Goal: Task Accomplishment & Management: Manage account settings

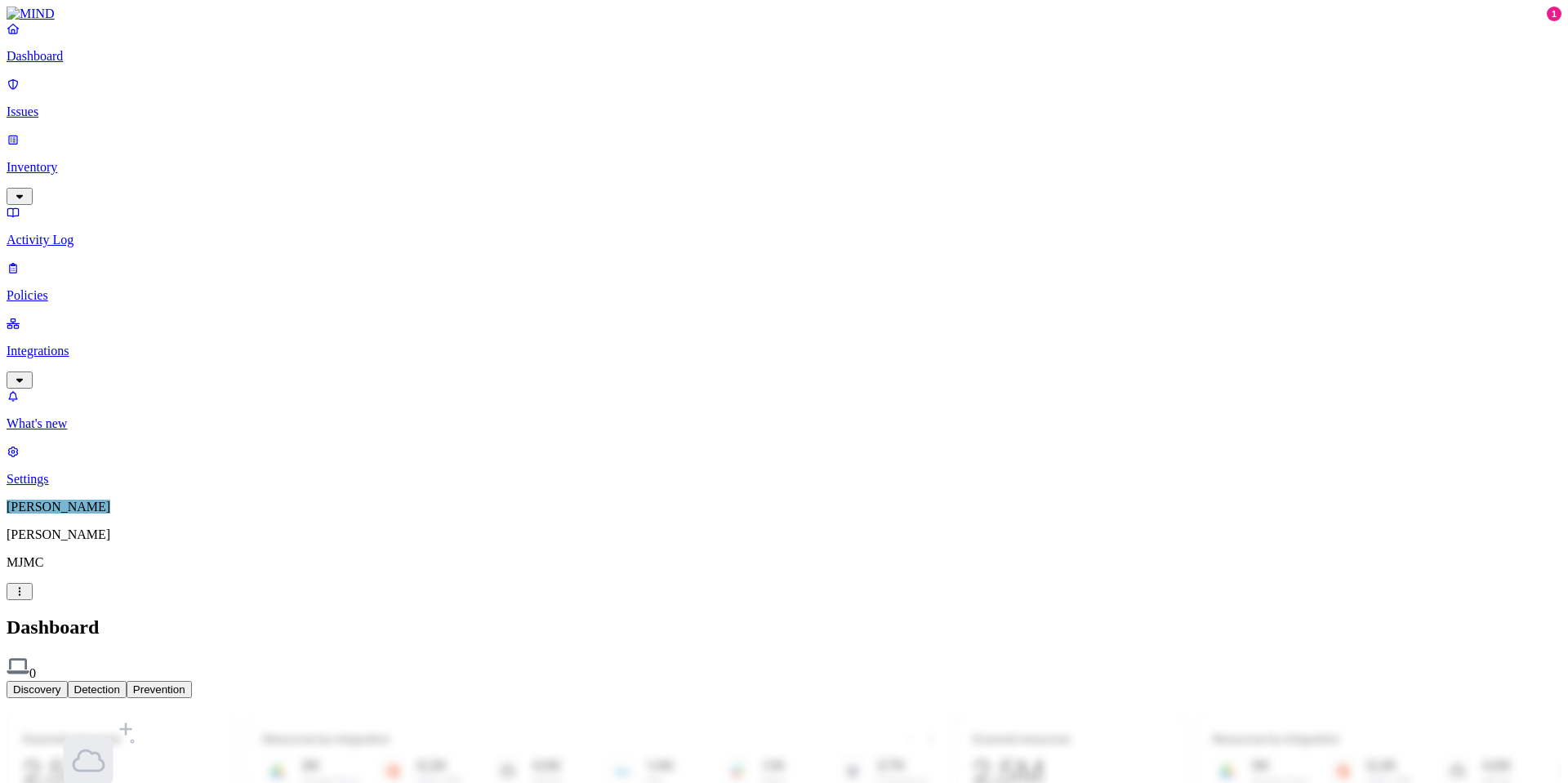
click at [795, 681] on div "Discovery Detection Prevention" at bounding box center [784, 689] width 1554 height 17
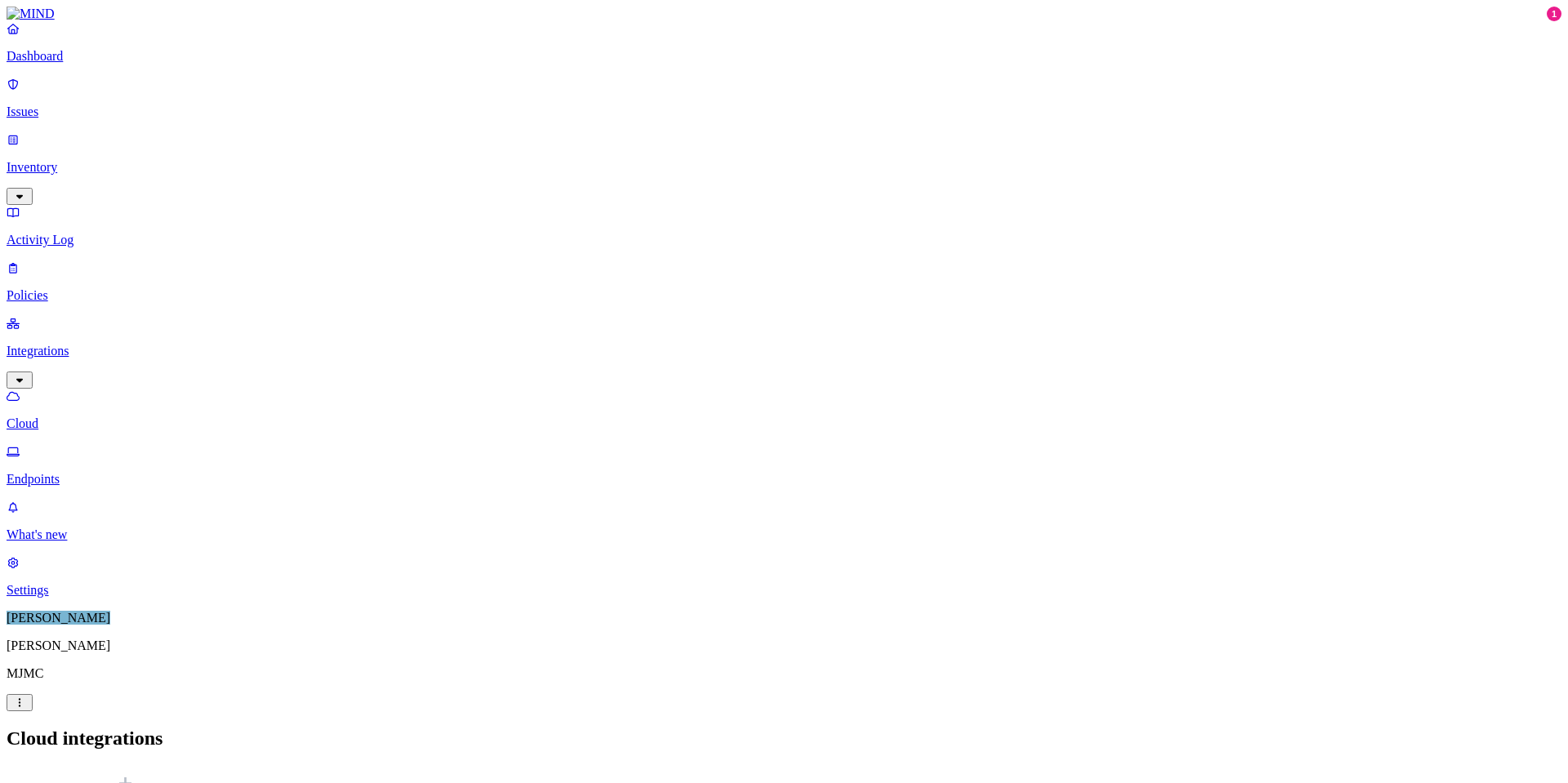
click at [75, 64] on p "Dashboard" at bounding box center [784, 55] width 1554 height 14
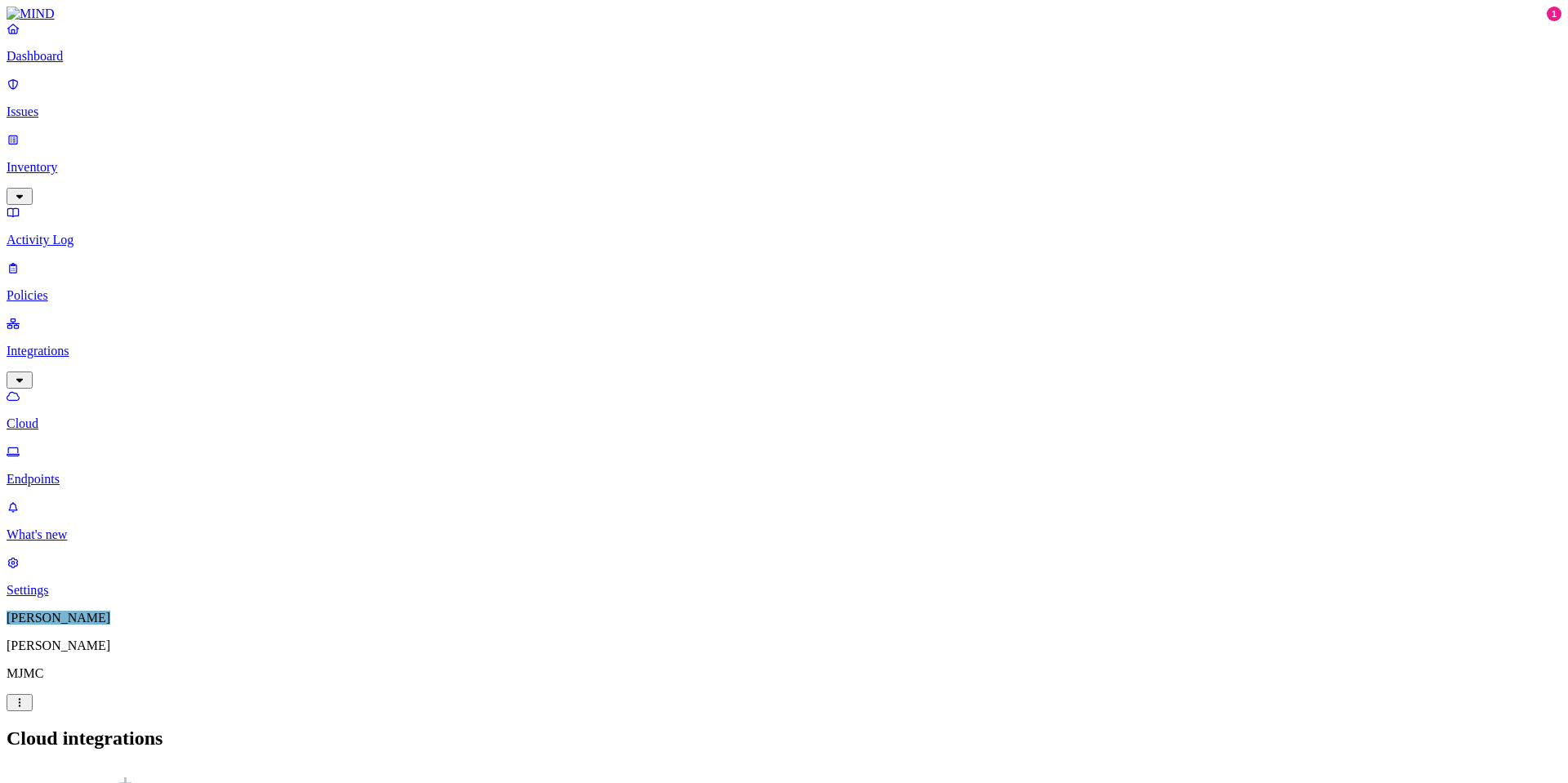
click at [65, 598] on p "Settings" at bounding box center [784, 589] width 1554 height 14
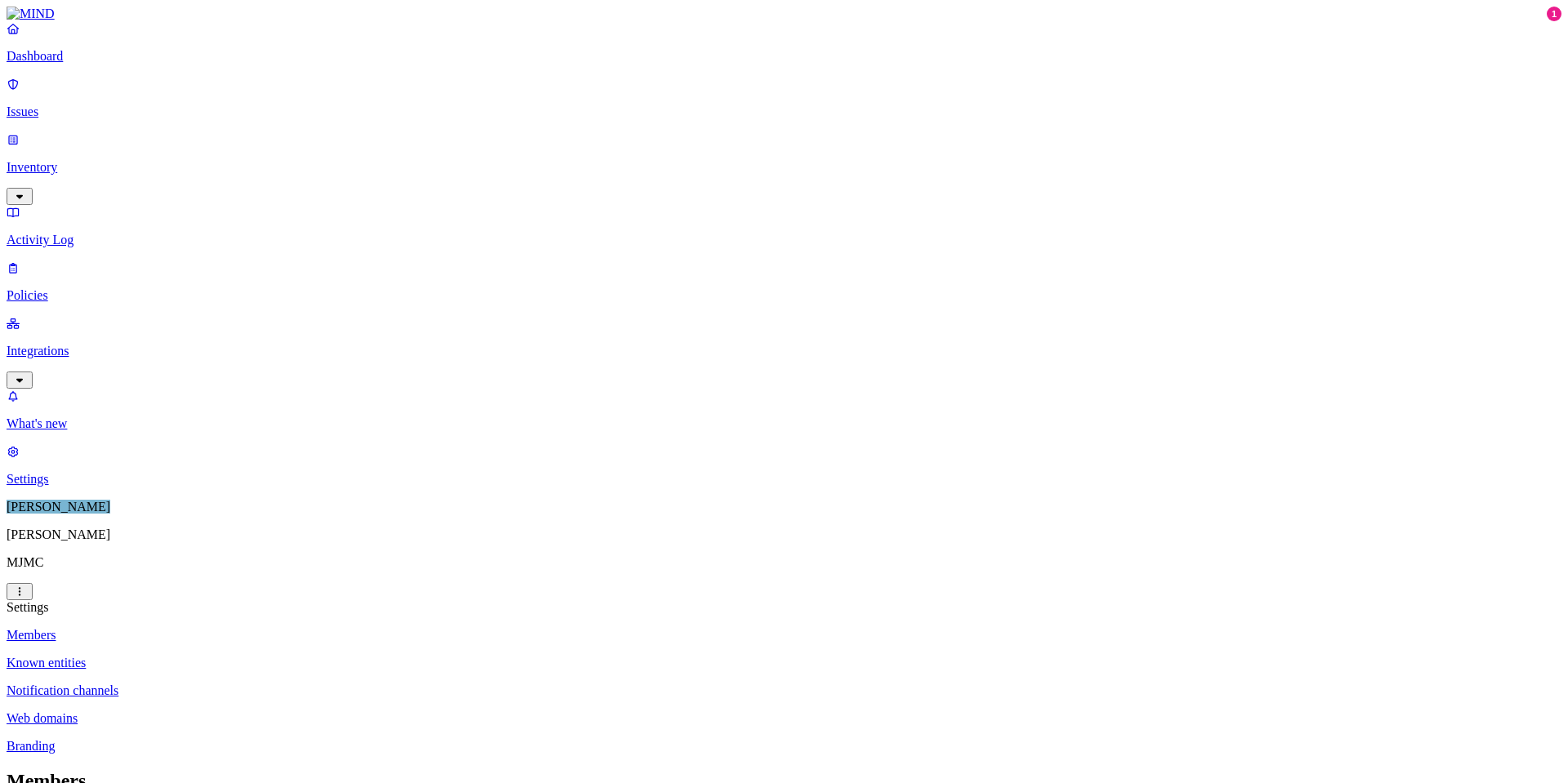
click at [255, 656] on p "Known entities" at bounding box center [784, 663] width 1554 height 14
click at [254, 683] on p "Notification channels" at bounding box center [784, 690] width 1554 height 14
click at [229, 711] on p "Web domains" at bounding box center [784, 718] width 1554 height 14
click at [246, 739] on p "Branding" at bounding box center [784, 745] width 1554 height 14
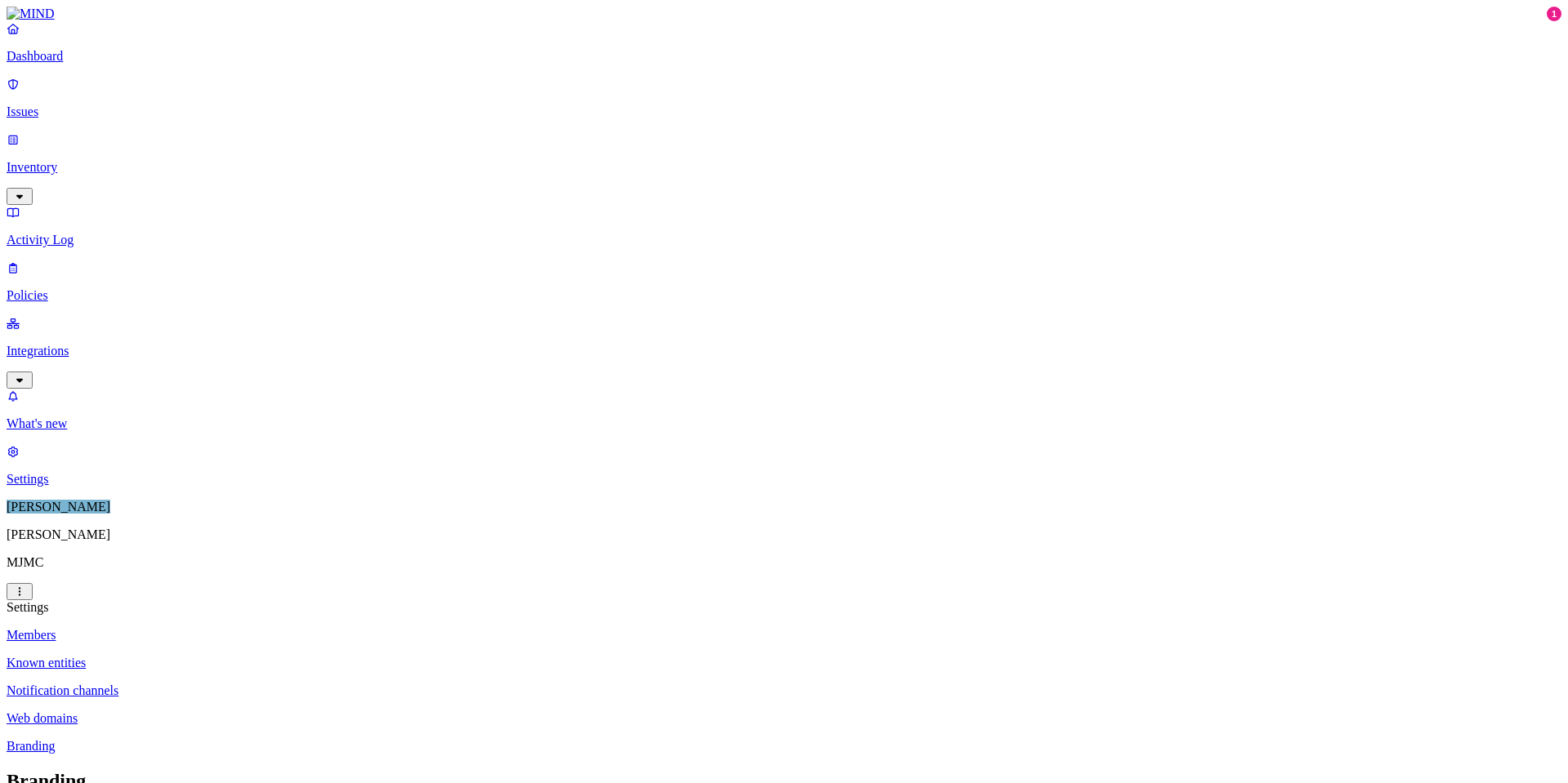
type input "Lanco IT Security"
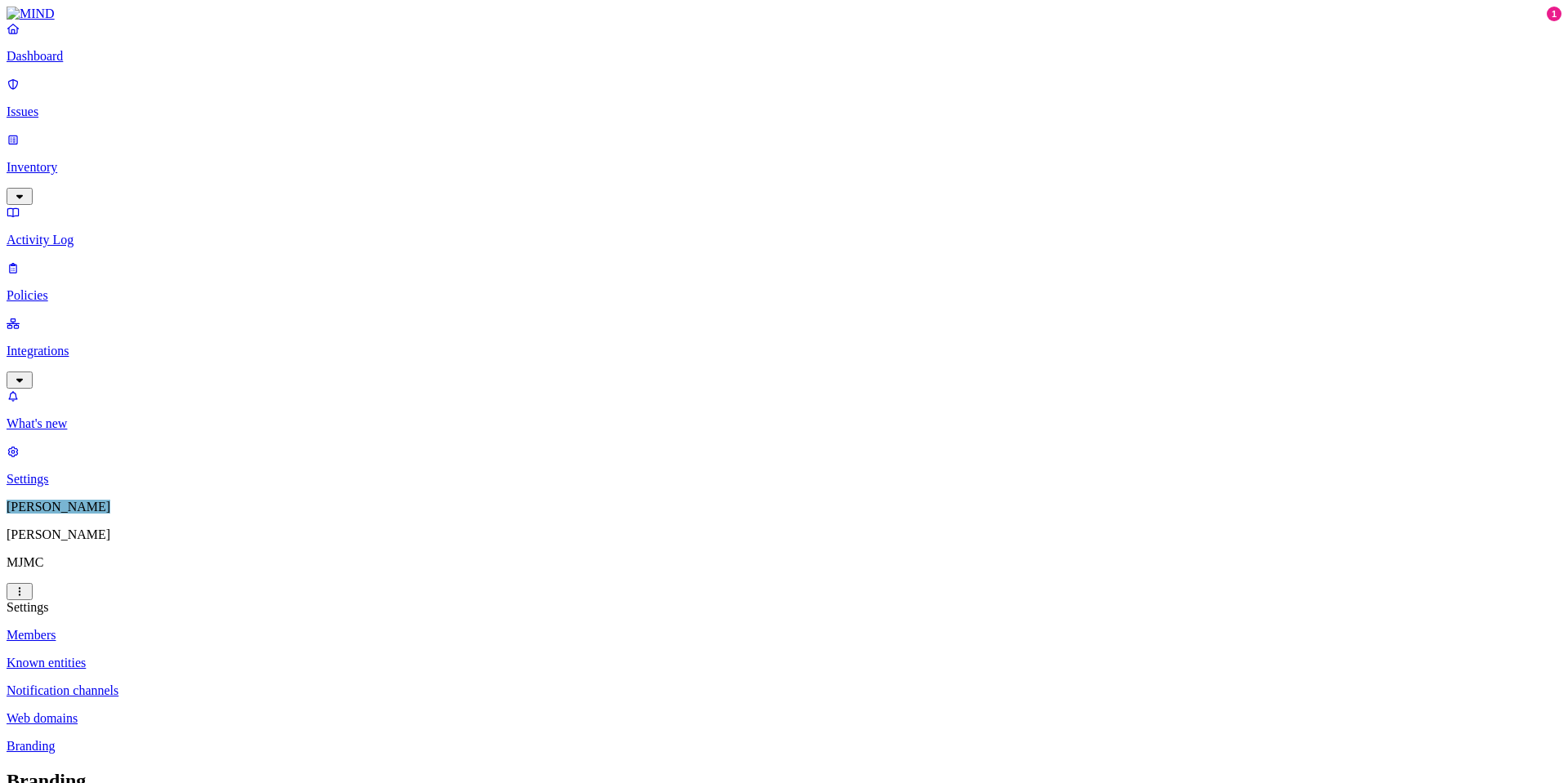
drag, startPoint x: 232, startPoint y: 69, endPoint x: 266, endPoint y: 61, distance: 34.9
click at [232, 628] on p "Members" at bounding box center [784, 635] width 1554 height 14
click at [59, 64] on p "Dashboard" at bounding box center [784, 55] width 1554 height 14
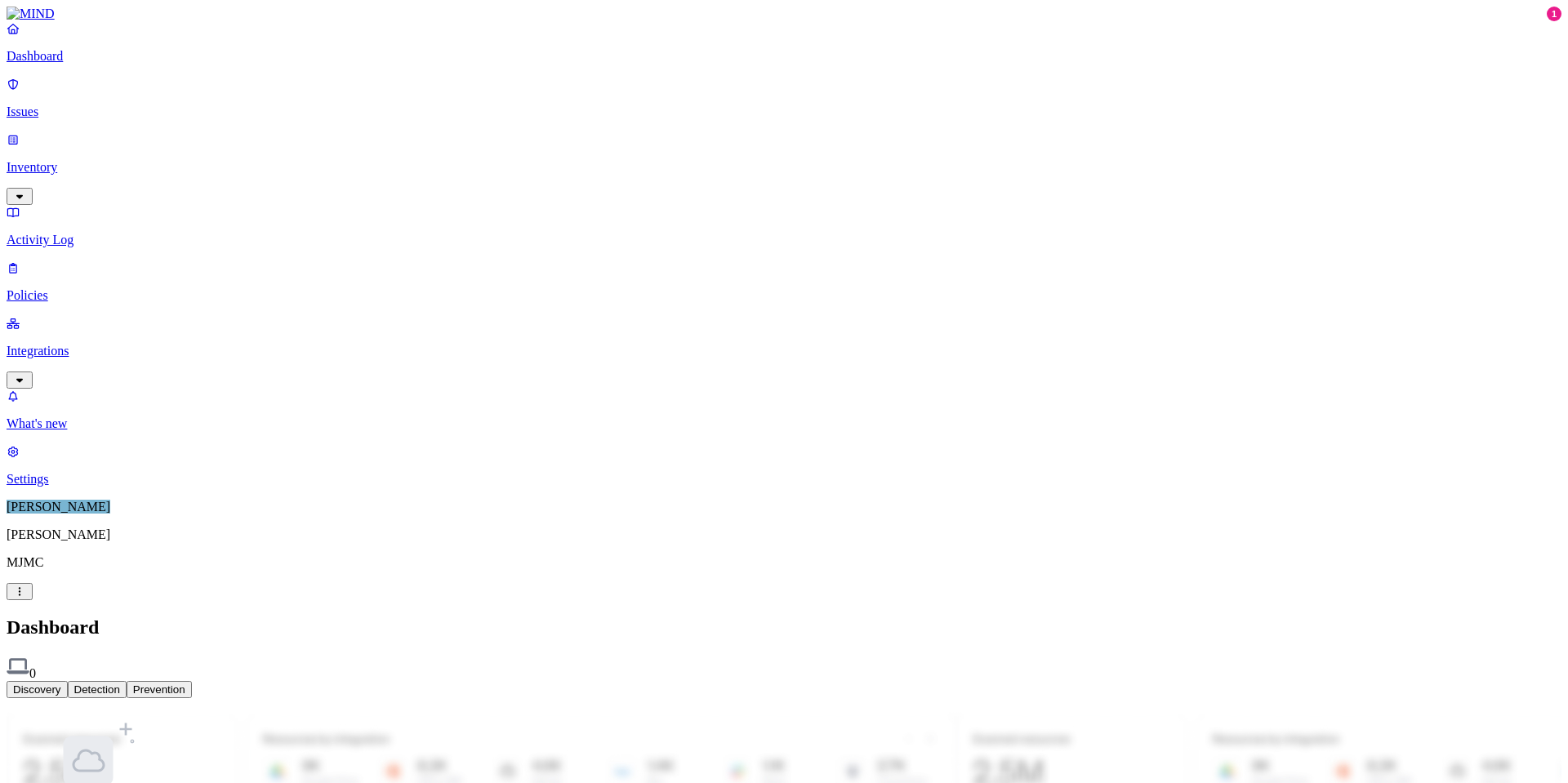
click at [85, 486] on nav "Dashboard Issues Inventory Activity Log Policies Integrations What's new 1 Sett…" at bounding box center [784, 254] width 1554 height 466
click at [48, 486] on p "Settings" at bounding box center [784, 478] width 1554 height 14
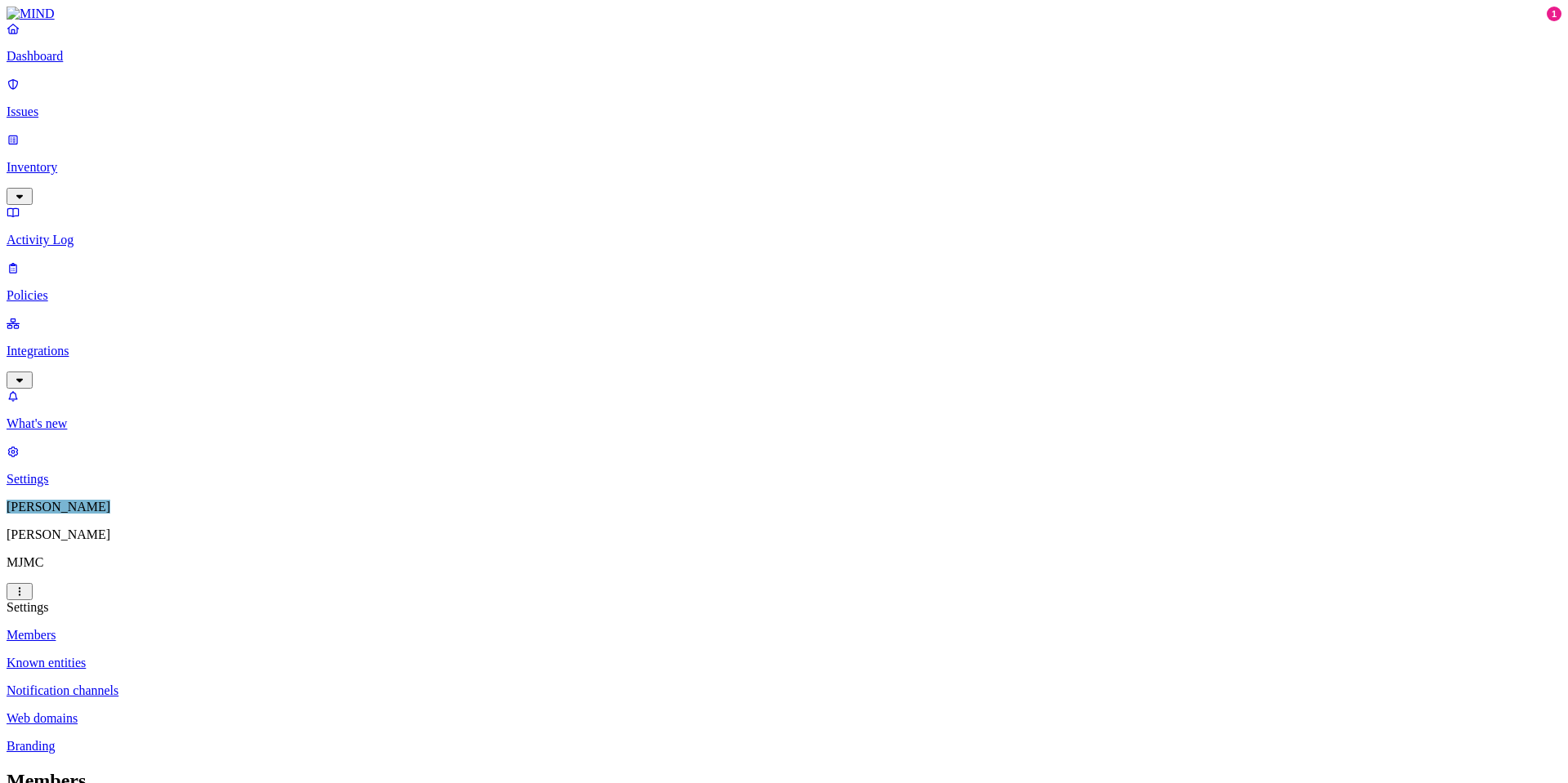
click at [245, 656] on p "Known entities" at bounding box center [784, 663] width 1554 height 14
click at [264, 683] on p "Notification channels" at bounding box center [784, 690] width 1554 height 14
click at [246, 711] on p "Web domains" at bounding box center [784, 718] width 1554 height 14
click at [84, 344] on p "Integrations" at bounding box center [784, 351] width 1554 height 14
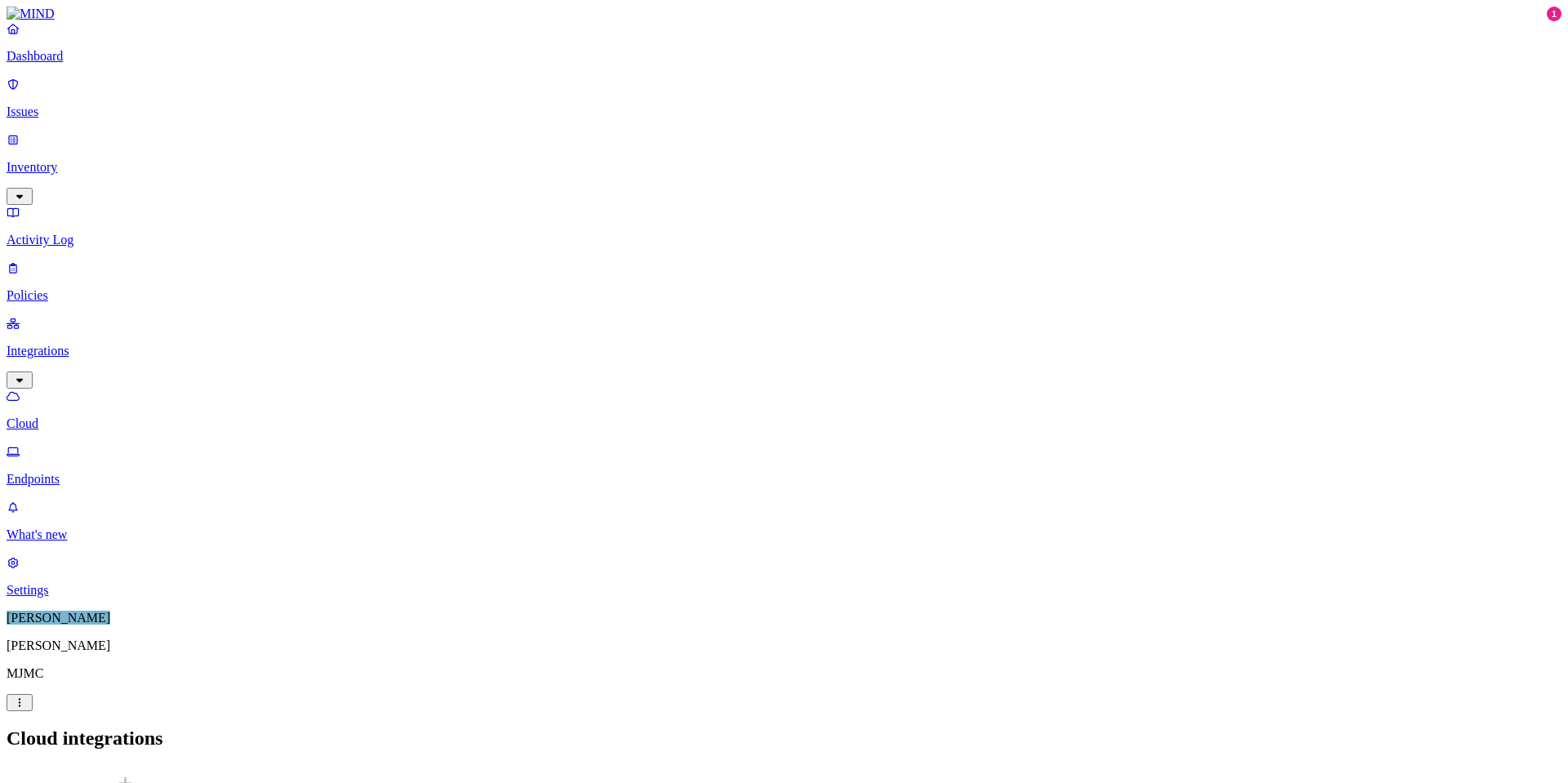
click at [75, 288] on p "Policies" at bounding box center [784, 295] width 1554 height 14
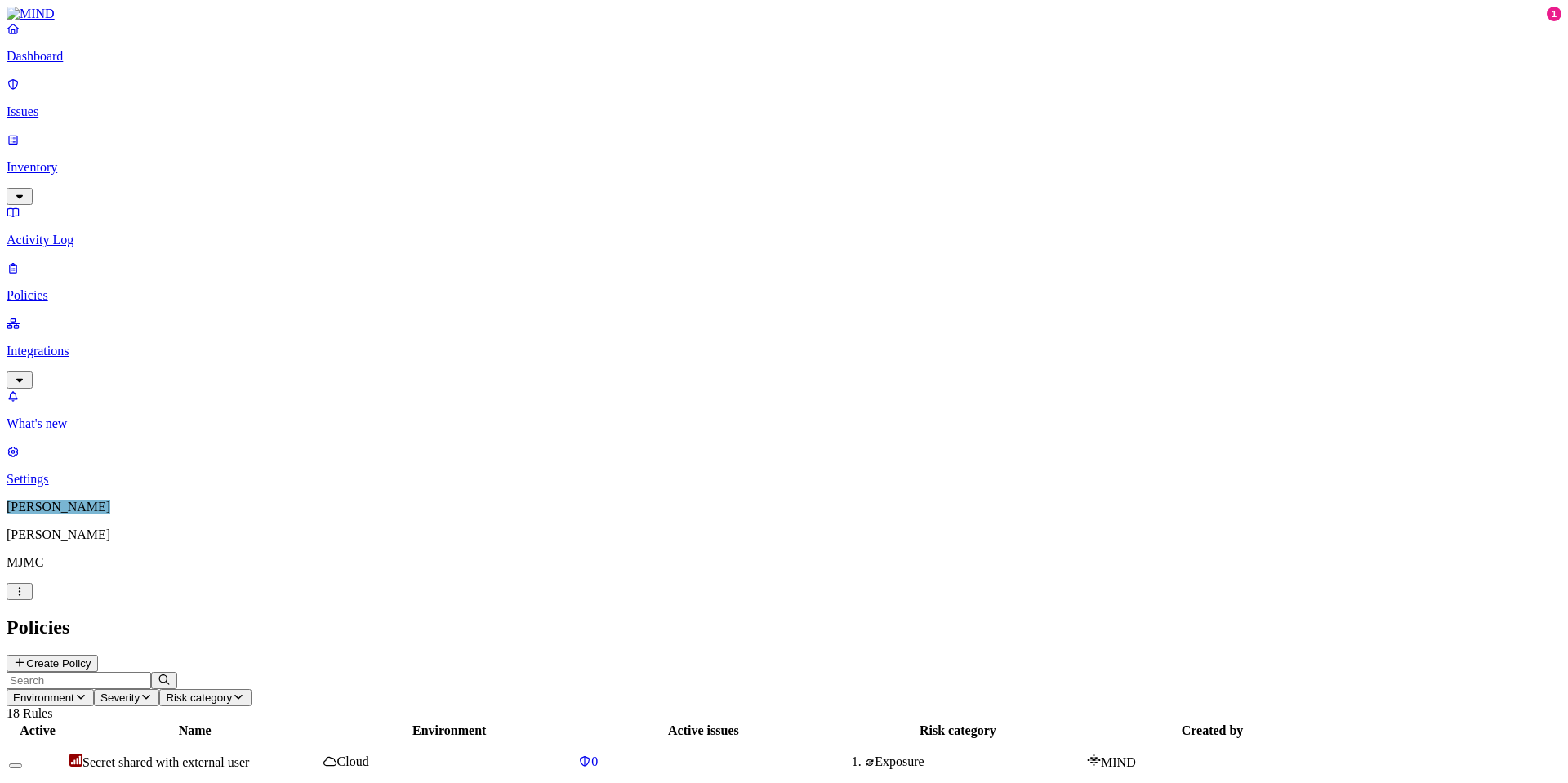
click at [73, 233] on p "Activity Log" at bounding box center [784, 240] width 1554 height 14
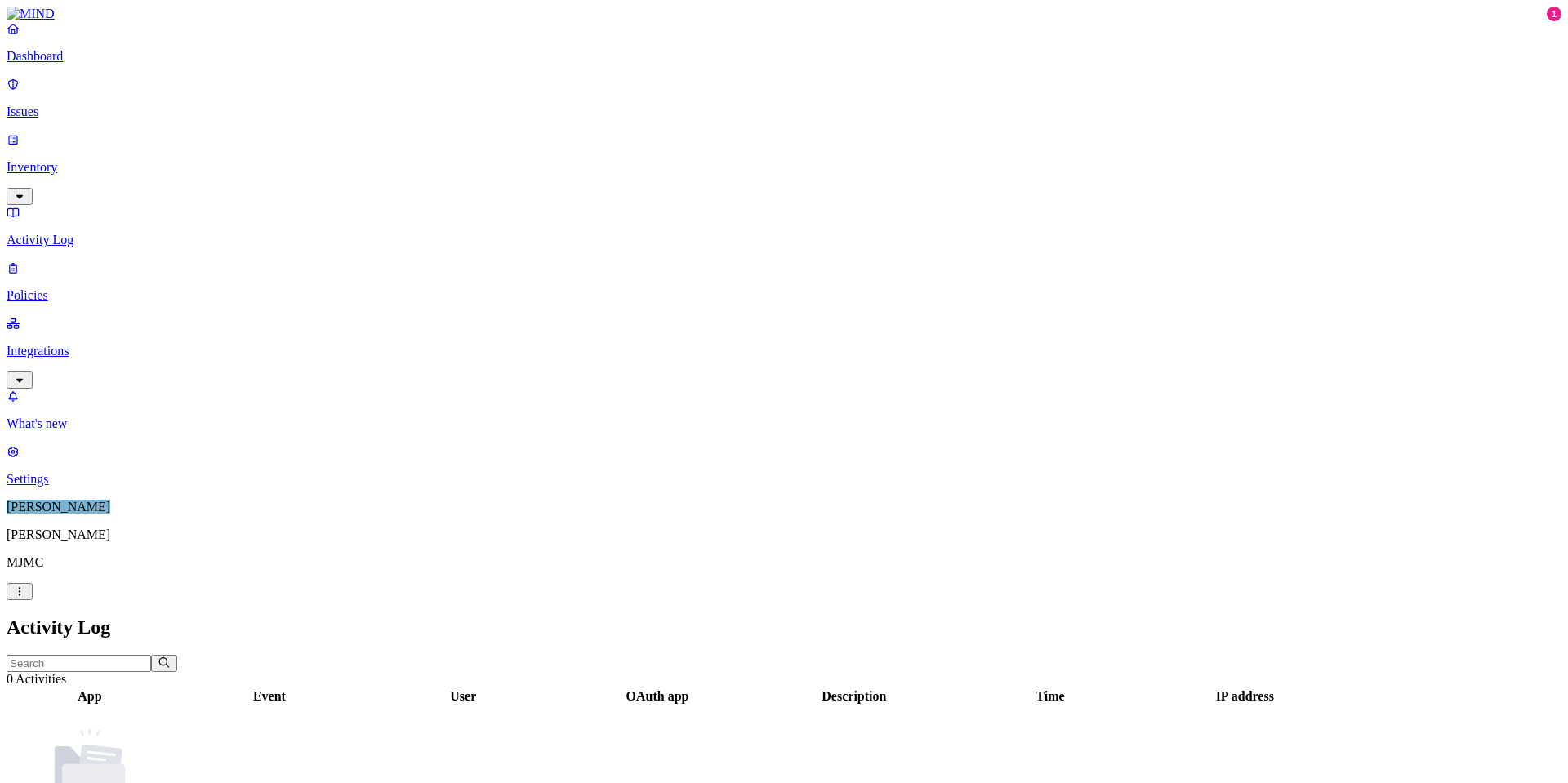
click at [62, 160] on p "Inventory" at bounding box center [784, 167] width 1554 height 14
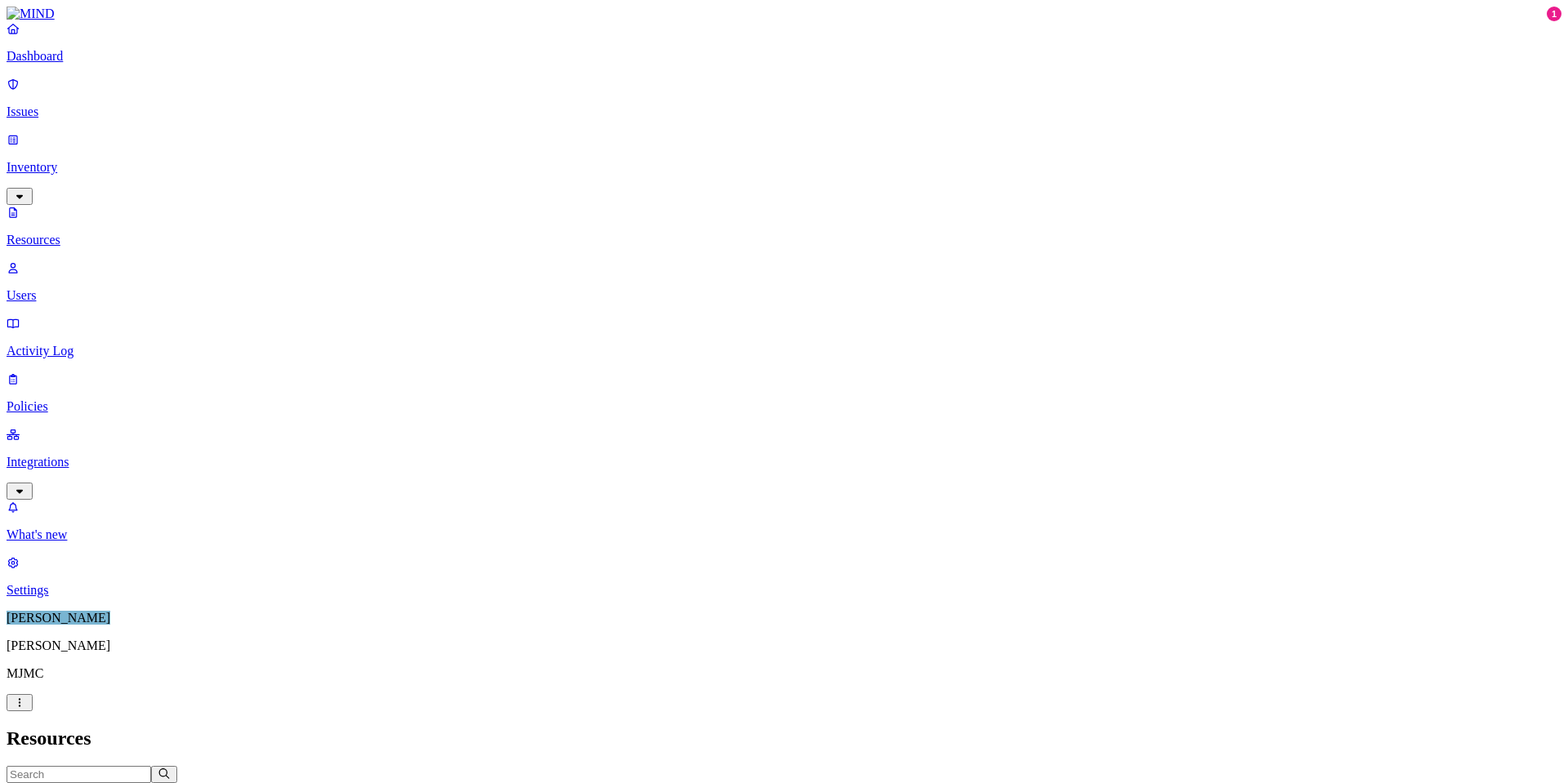
click at [83, 64] on p "Dashboard" at bounding box center [784, 55] width 1554 height 14
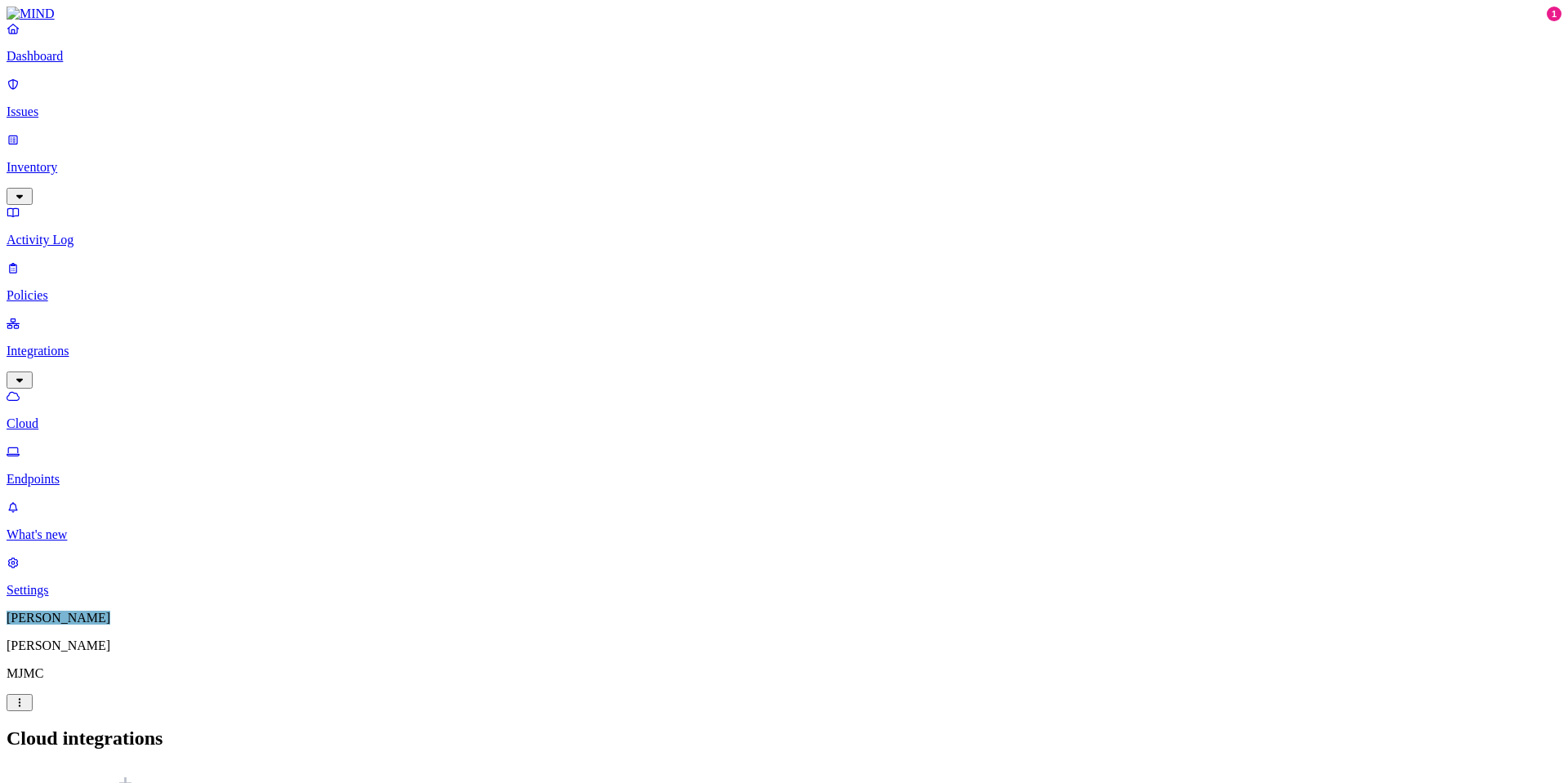
click at [73, 472] on p "Endpoints" at bounding box center [784, 478] width 1554 height 14
click at [67, 389] on link "Cloud" at bounding box center [784, 410] width 1554 height 43
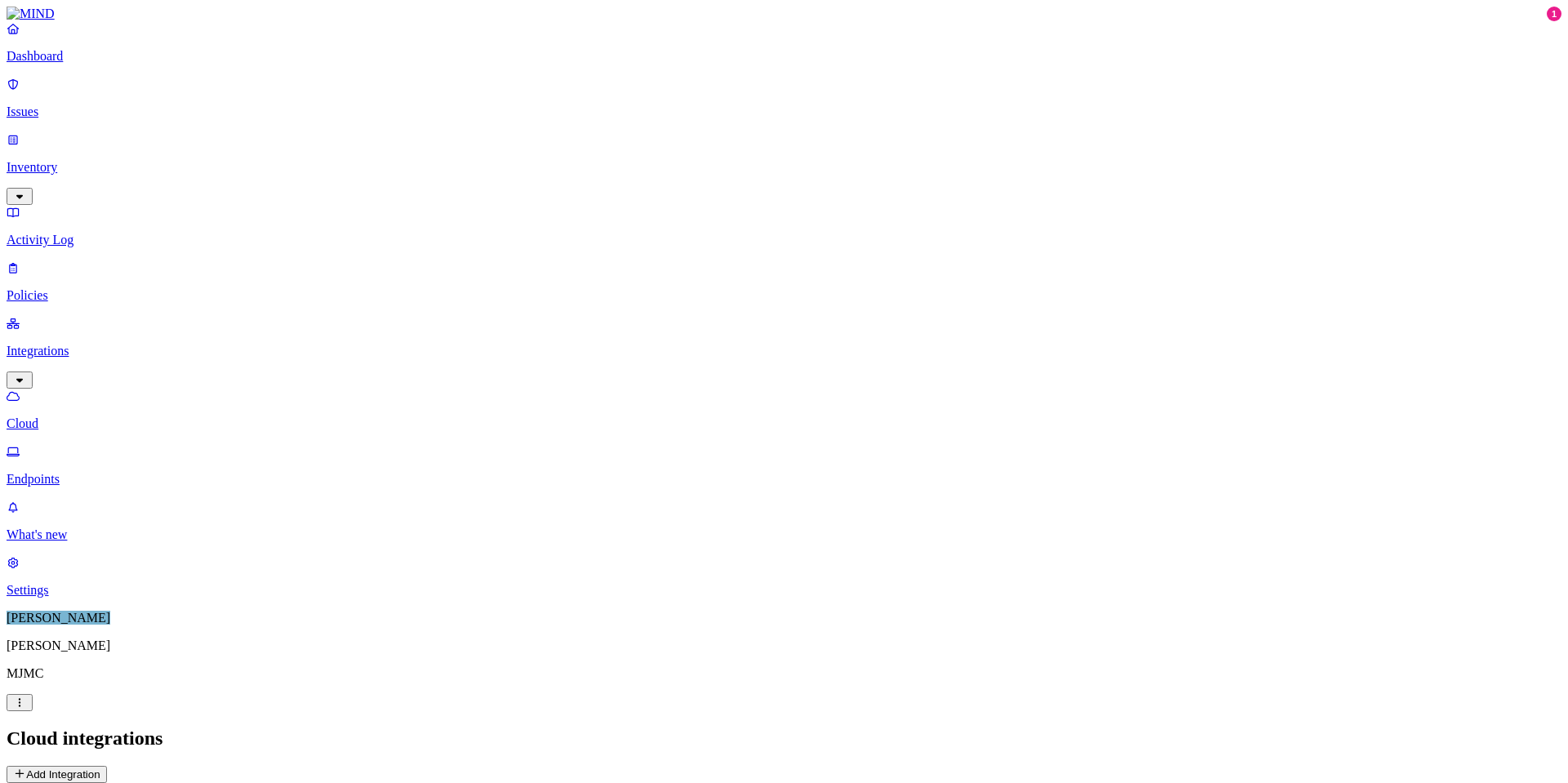
click at [60, 64] on p "Dashboard" at bounding box center [784, 55] width 1554 height 14
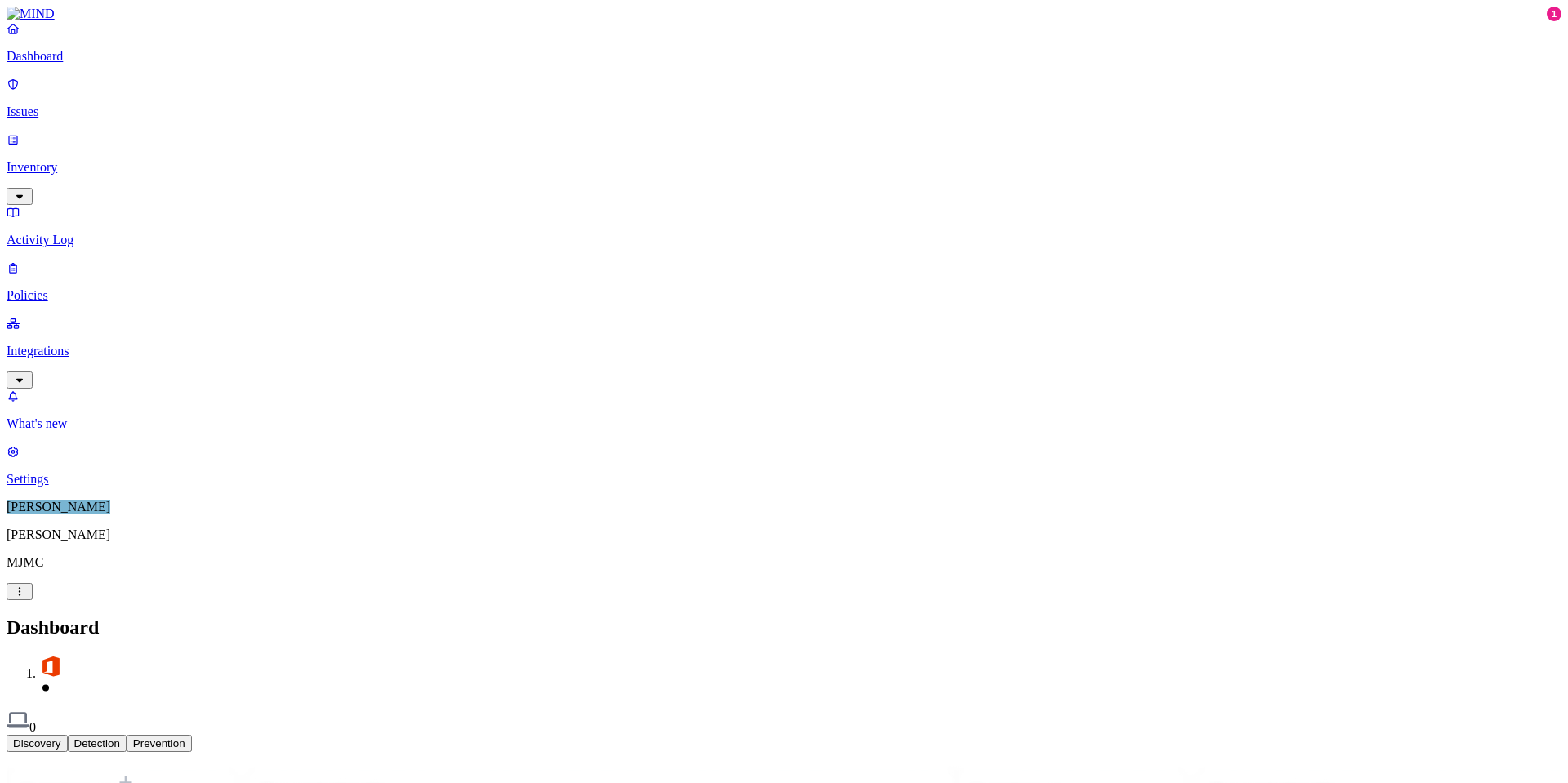
click at [73, 160] on p "Inventory" at bounding box center [784, 167] width 1554 height 14
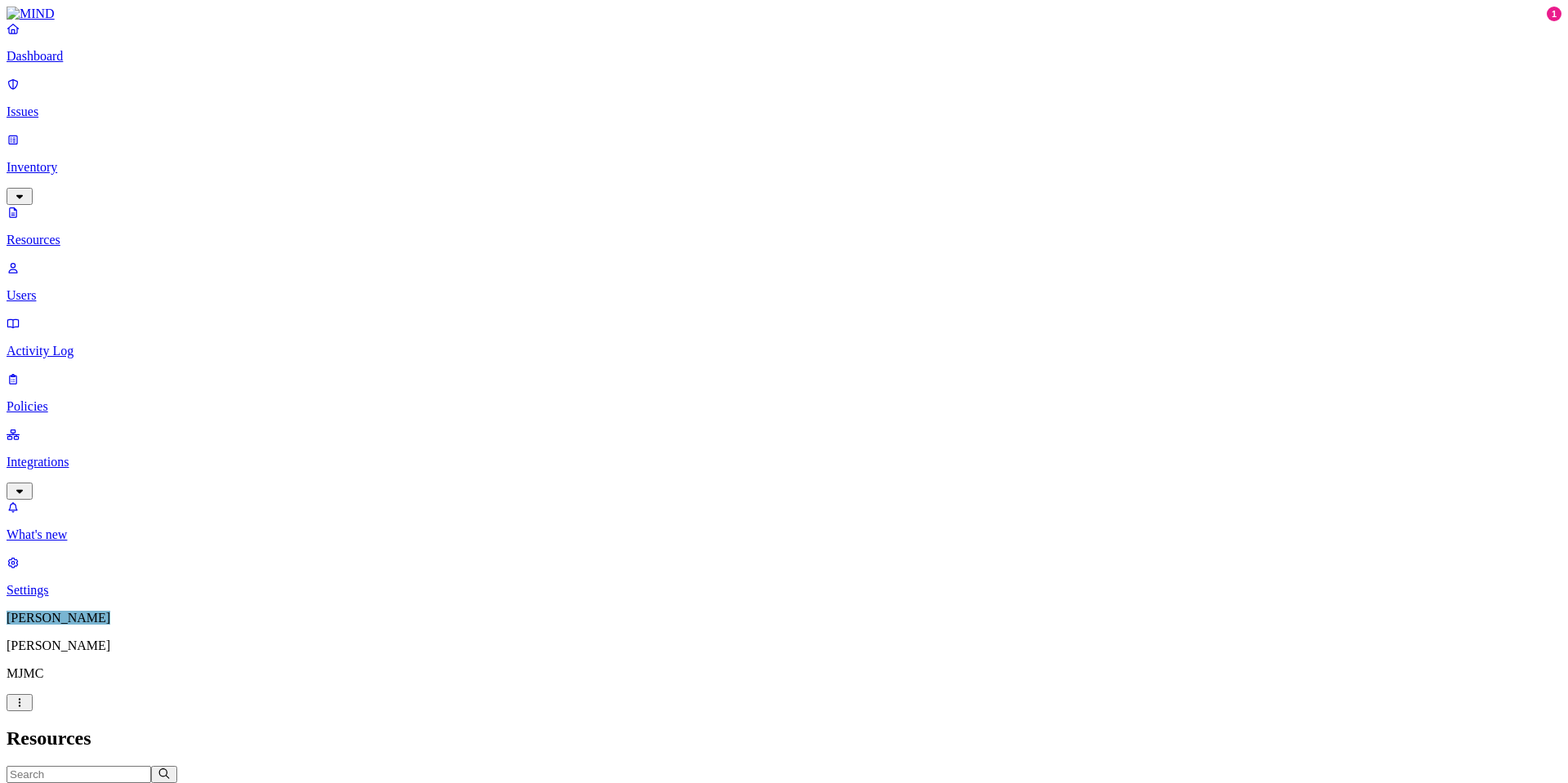
click at [67, 288] on p "Users" at bounding box center [784, 295] width 1554 height 14
click at [64, 344] on p "Activity Log" at bounding box center [784, 351] width 1554 height 14
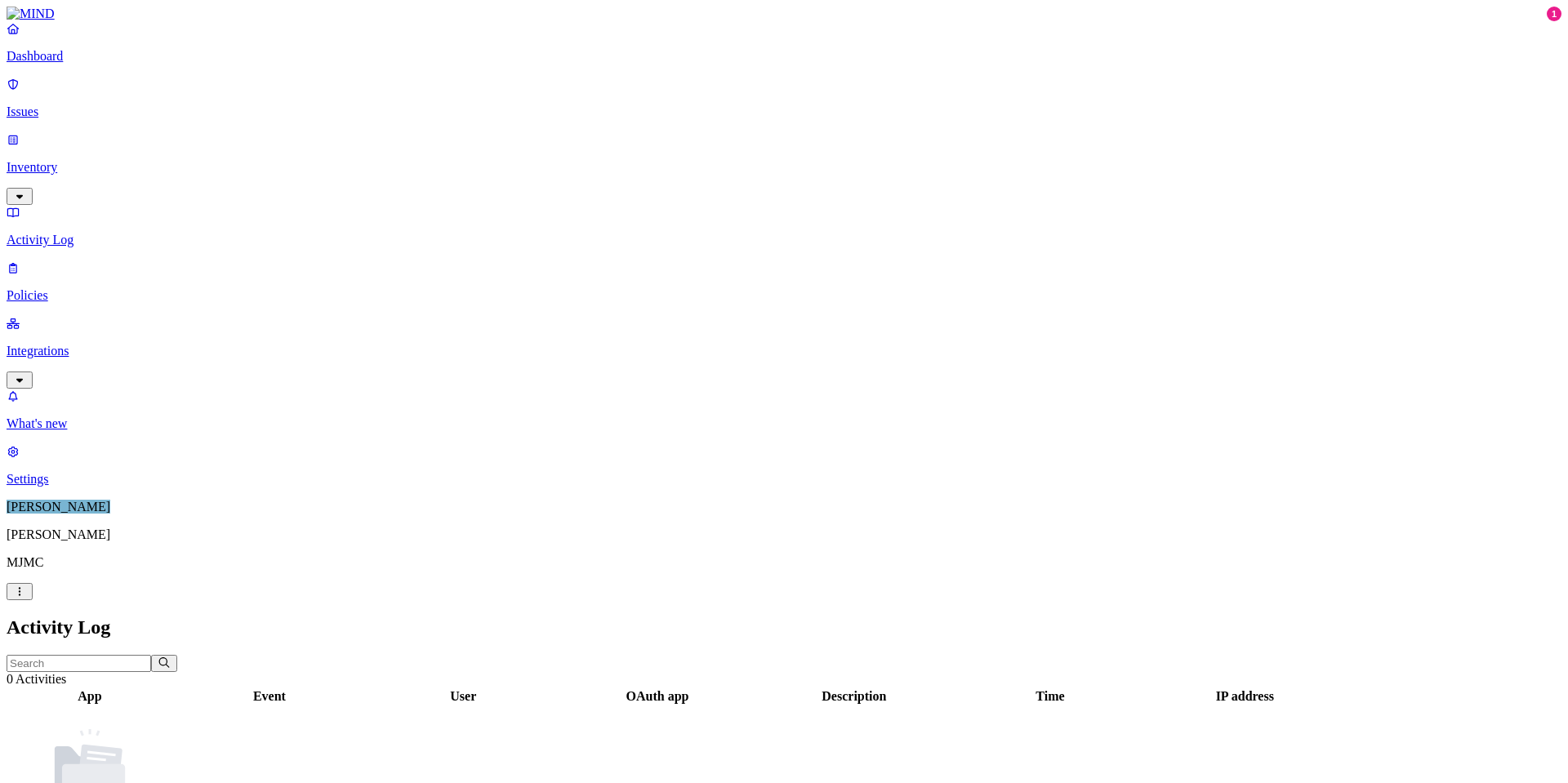
click at [63, 288] on p "Policies" at bounding box center [784, 295] width 1554 height 14
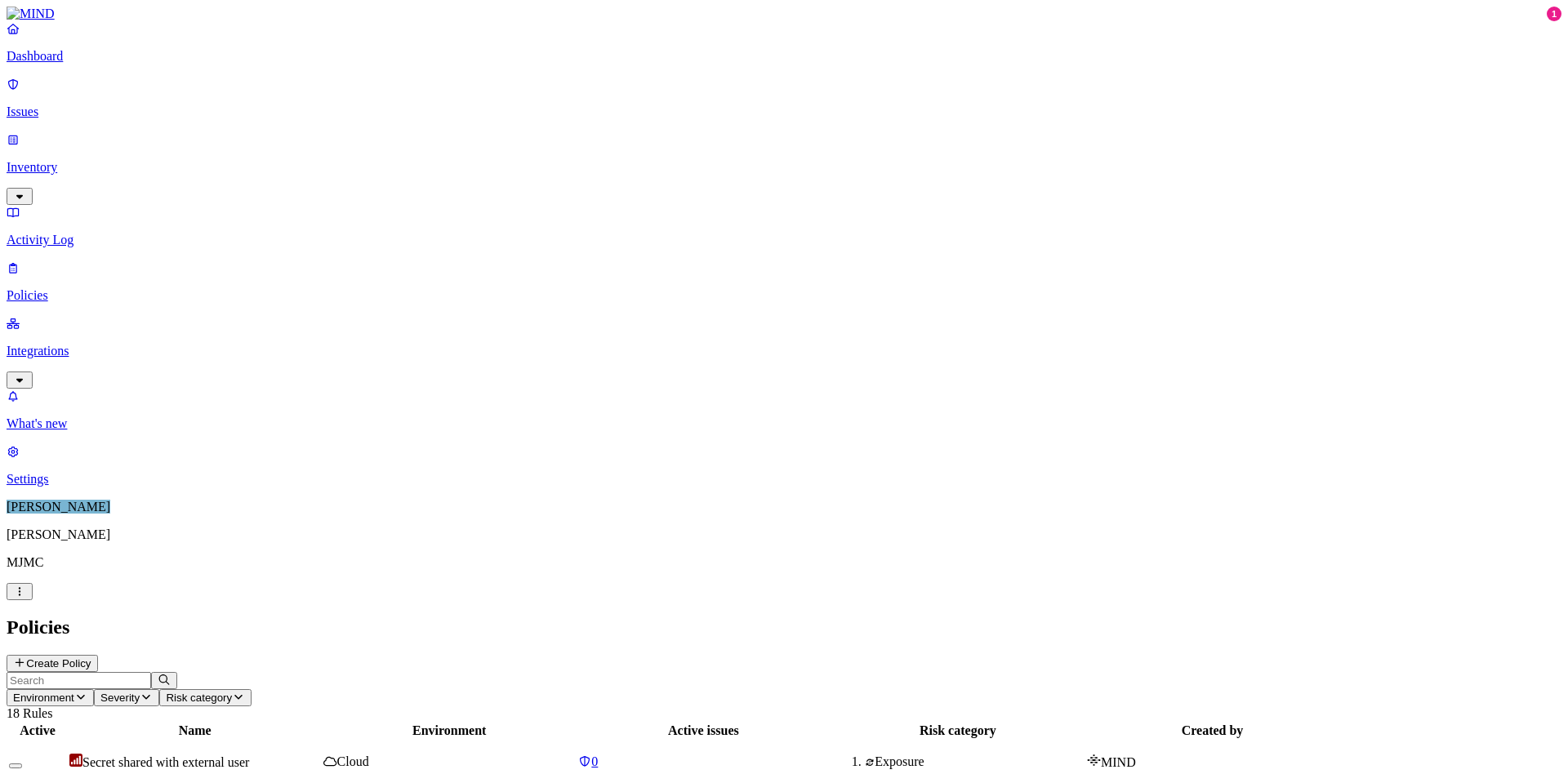
click at [85, 344] on p "Integrations" at bounding box center [784, 351] width 1554 height 14
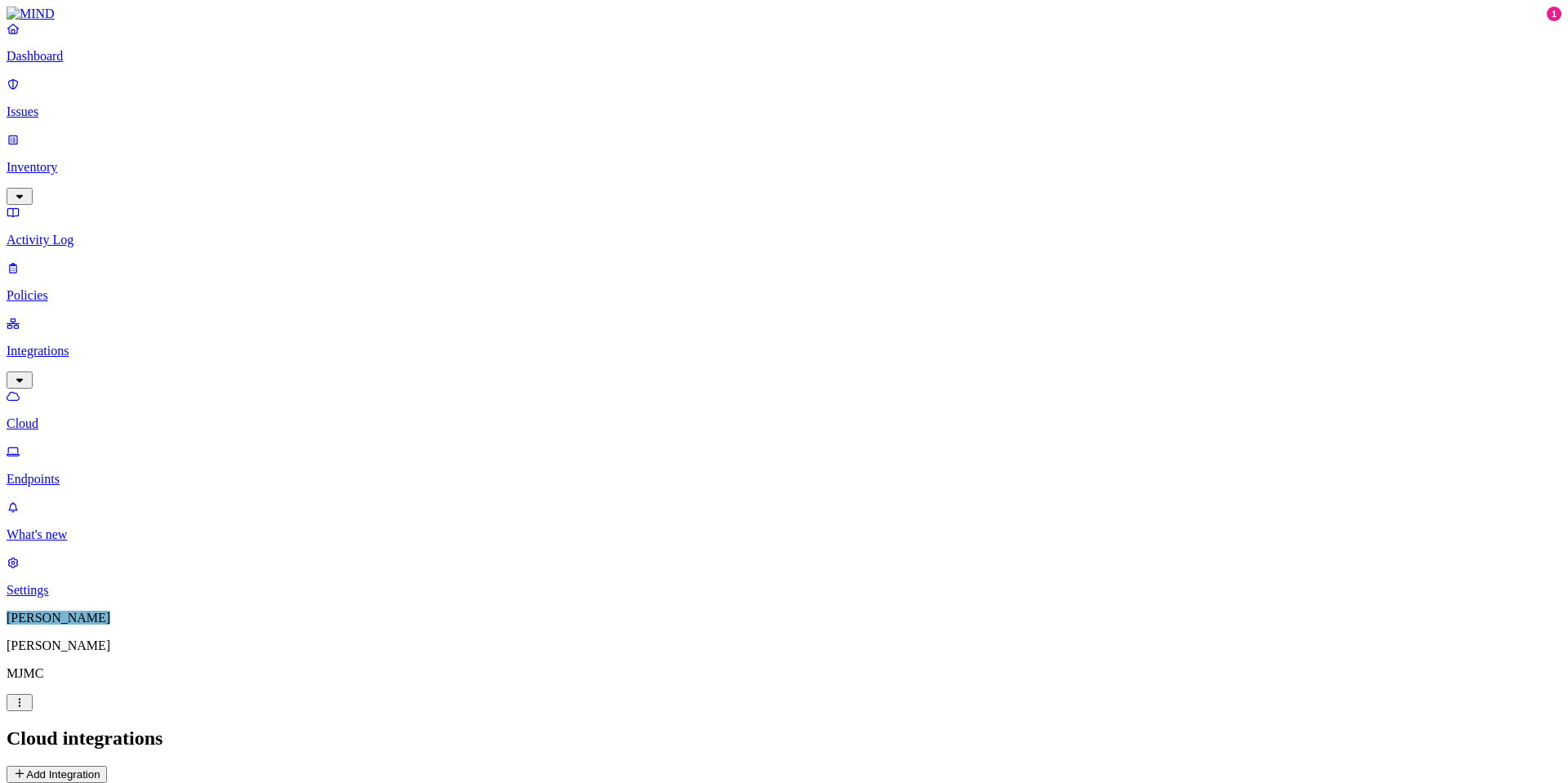
click at [73, 472] on p "Endpoints" at bounding box center [784, 478] width 1554 height 14
click at [70, 416] on p "Cloud" at bounding box center [784, 423] width 1554 height 14
click at [53, 64] on p "Dashboard" at bounding box center [784, 55] width 1554 height 14
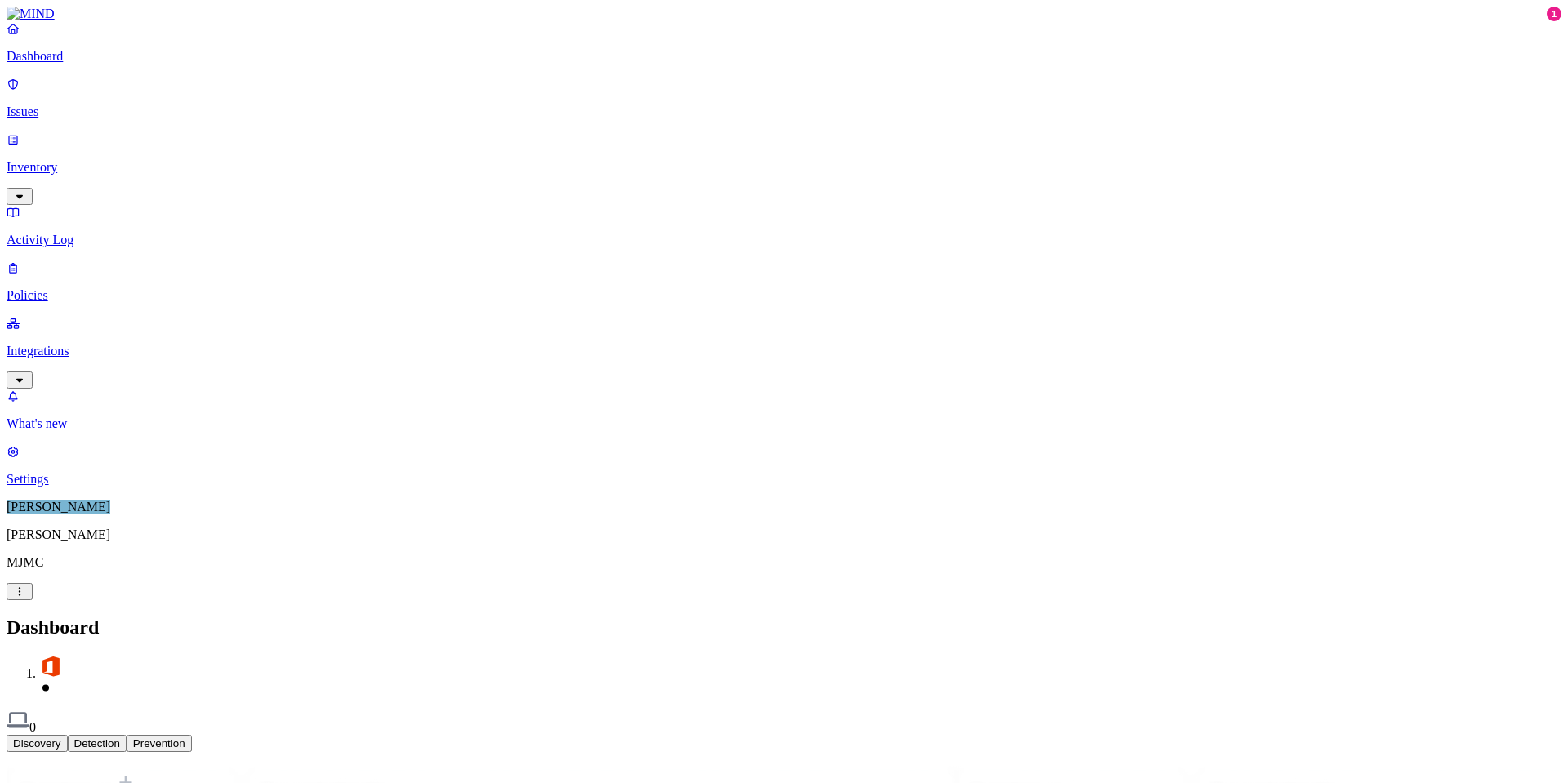
click at [48, 288] on p "Policies" at bounding box center [784, 295] width 1554 height 14
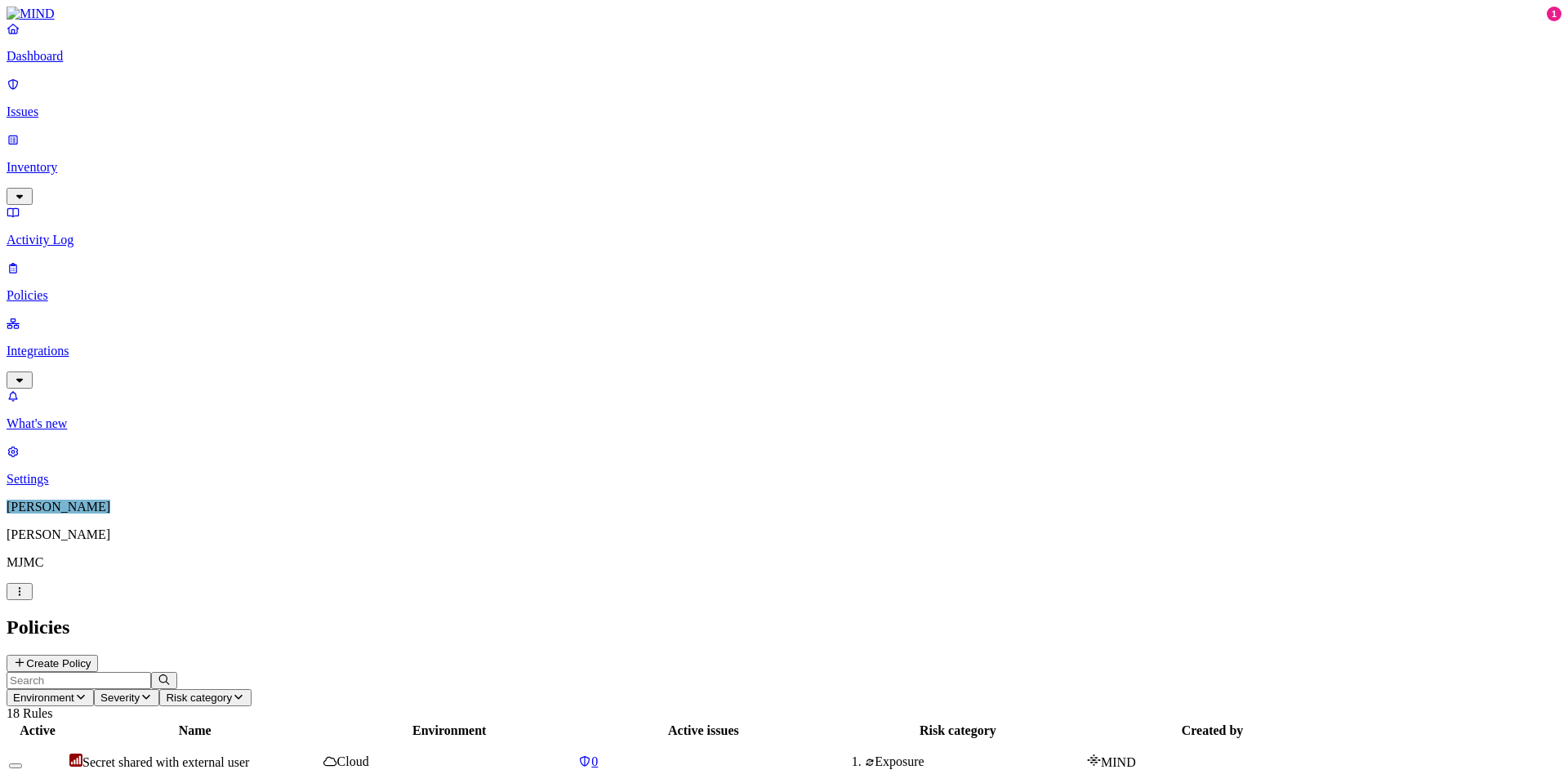
click at [39, 64] on p "Dashboard" at bounding box center [784, 55] width 1554 height 14
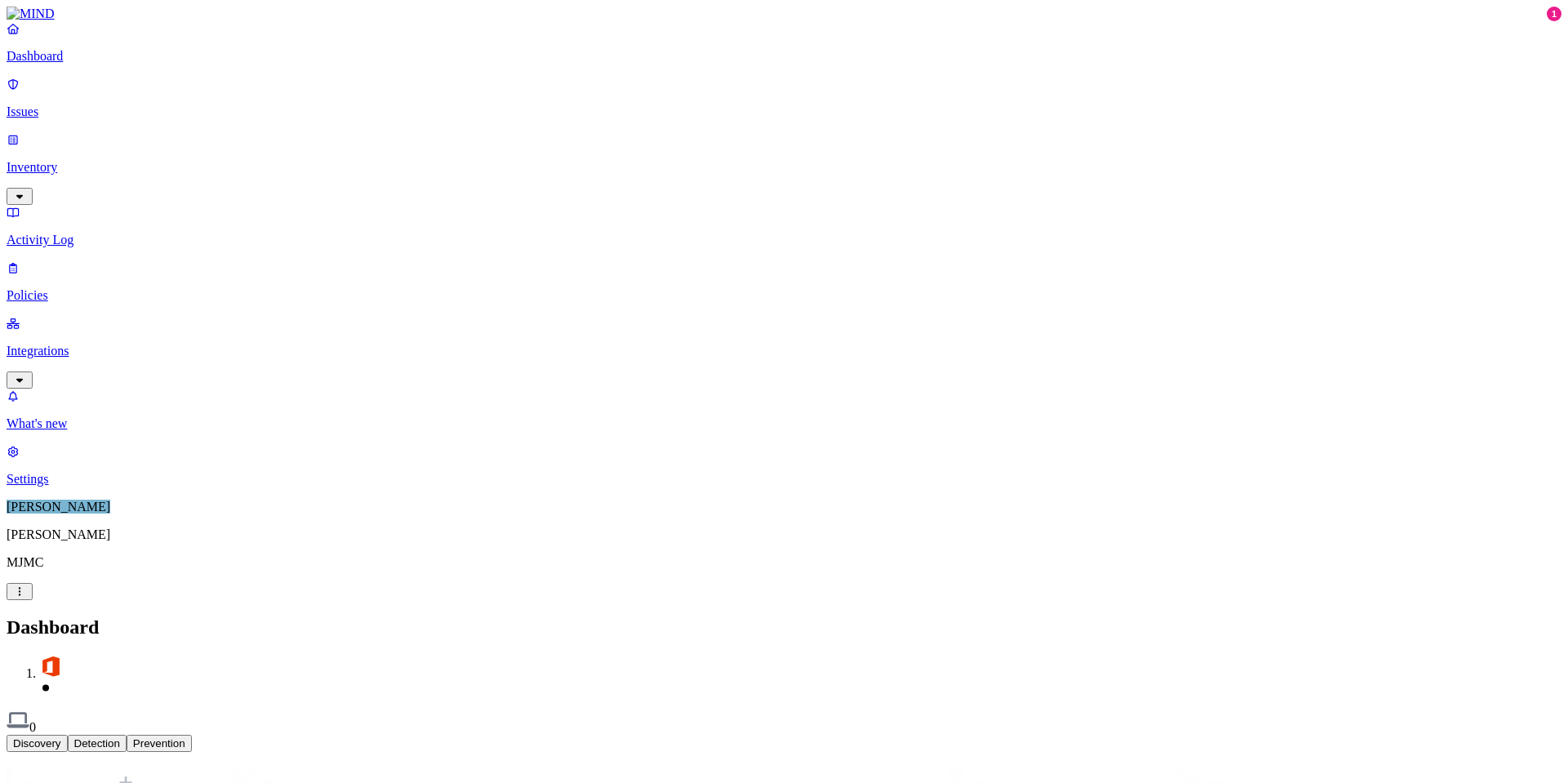
click at [126, 734] on button "Detection" at bounding box center [96, 743] width 59 height 17
click at [192, 734] on button "Prevention" at bounding box center [159, 743] width 66 height 17
click at [67, 734] on button "Discovery" at bounding box center [38, 743] width 61 height 17
click at [39, 105] on p "Issues" at bounding box center [784, 112] width 1554 height 14
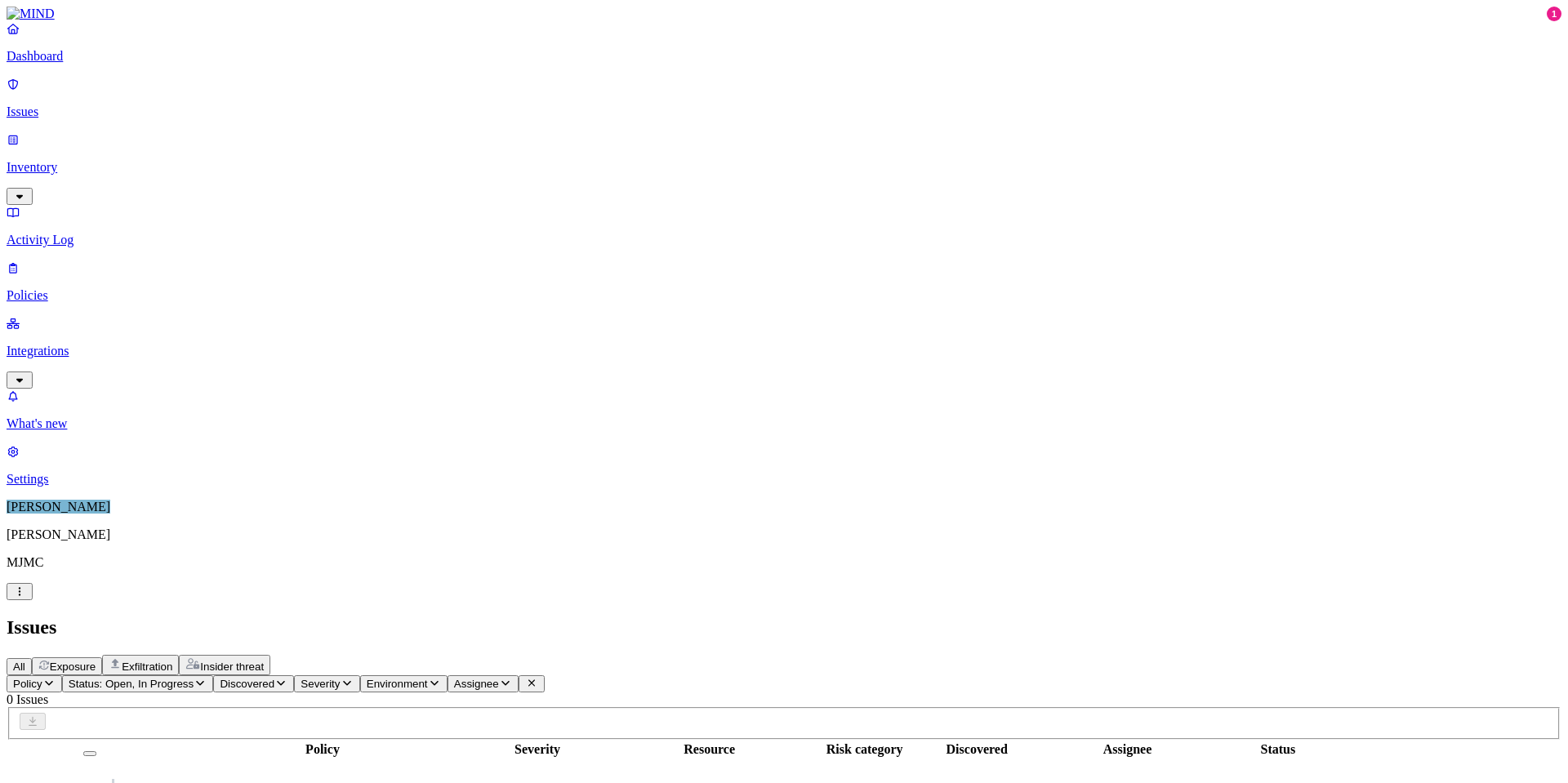
click at [71, 160] on p "Inventory" at bounding box center [784, 167] width 1554 height 14
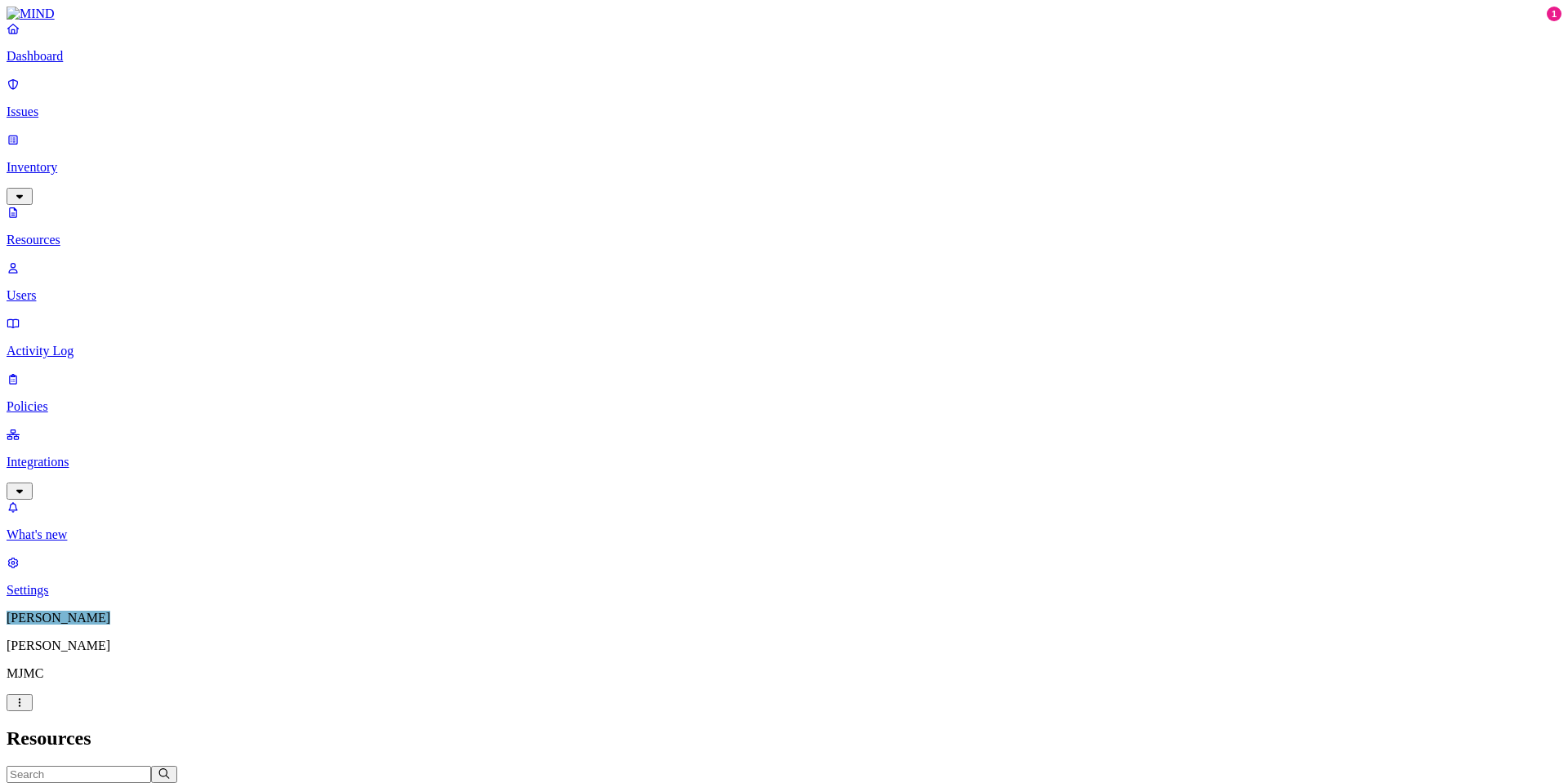
click at [73, 288] on p "Users" at bounding box center [784, 295] width 1554 height 14
click at [79, 233] on p "Resources" at bounding box center [784, 240] width 1554 height 14
click at [102, 782] on span "File type" at bounding box center [82, 792] width 41 height 12
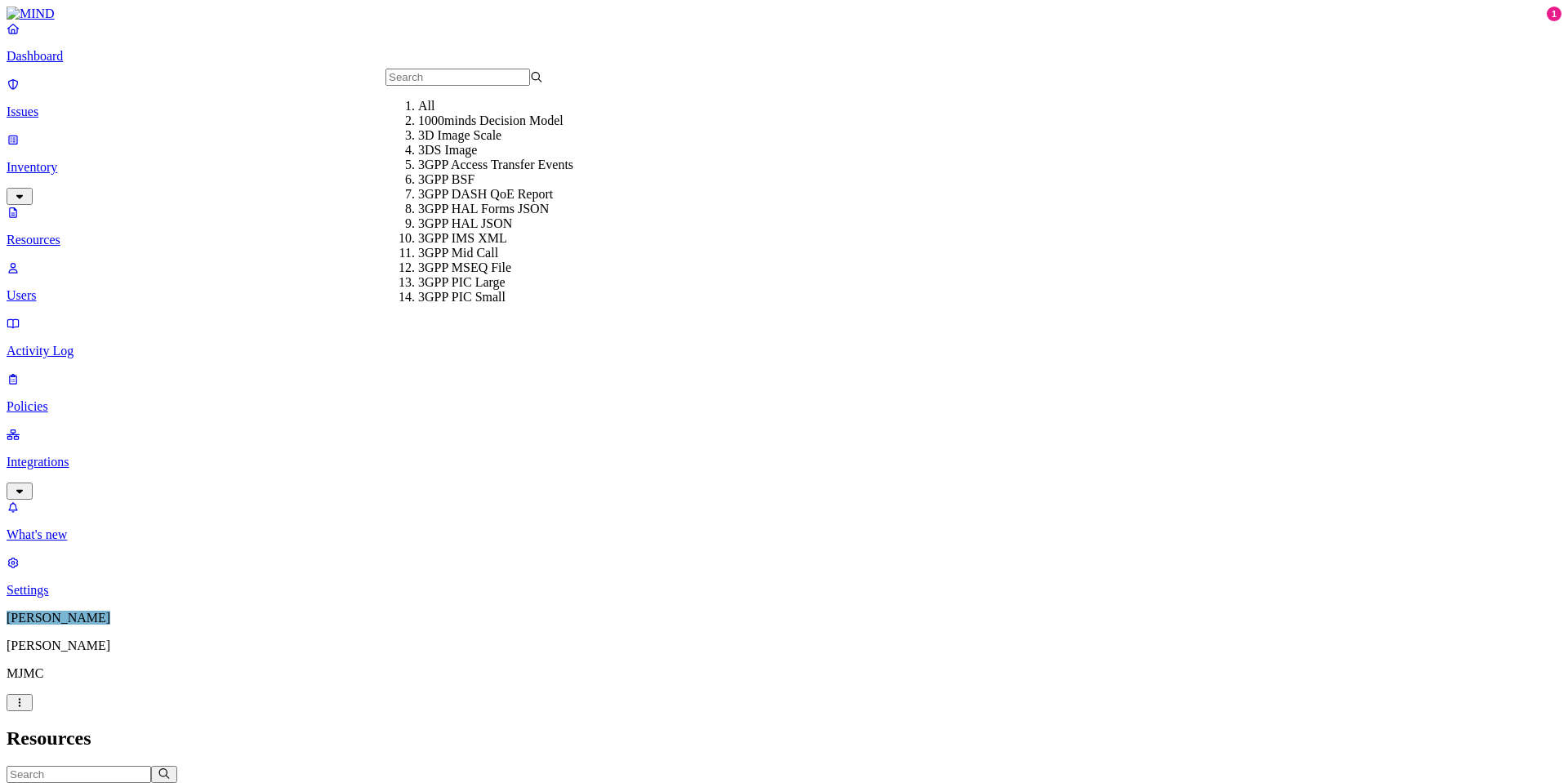
scroll to position [490, 0]
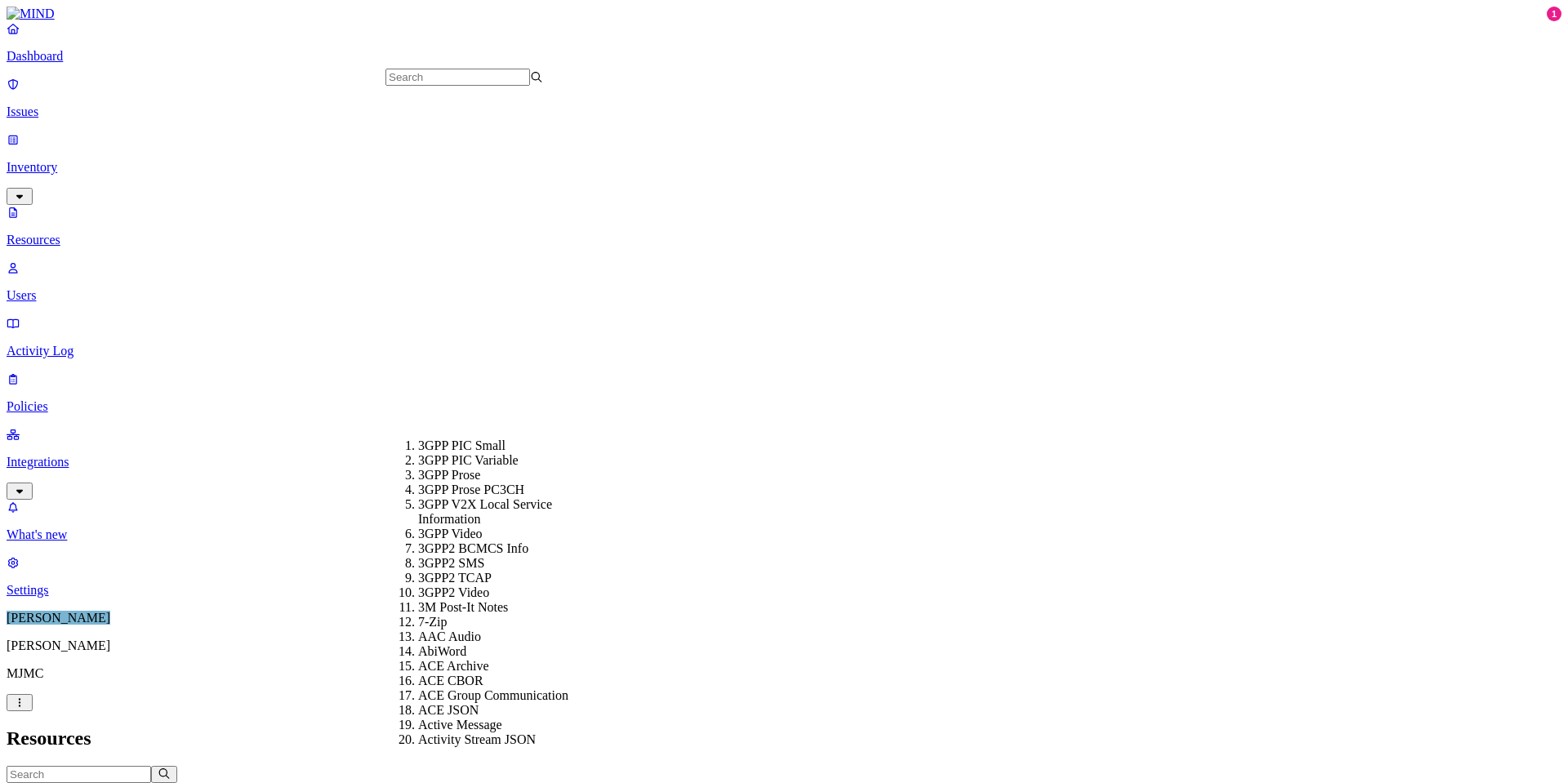
click at [447, 615] on div "7-Zip" at bounding box center [497, 622] width 158 height 14
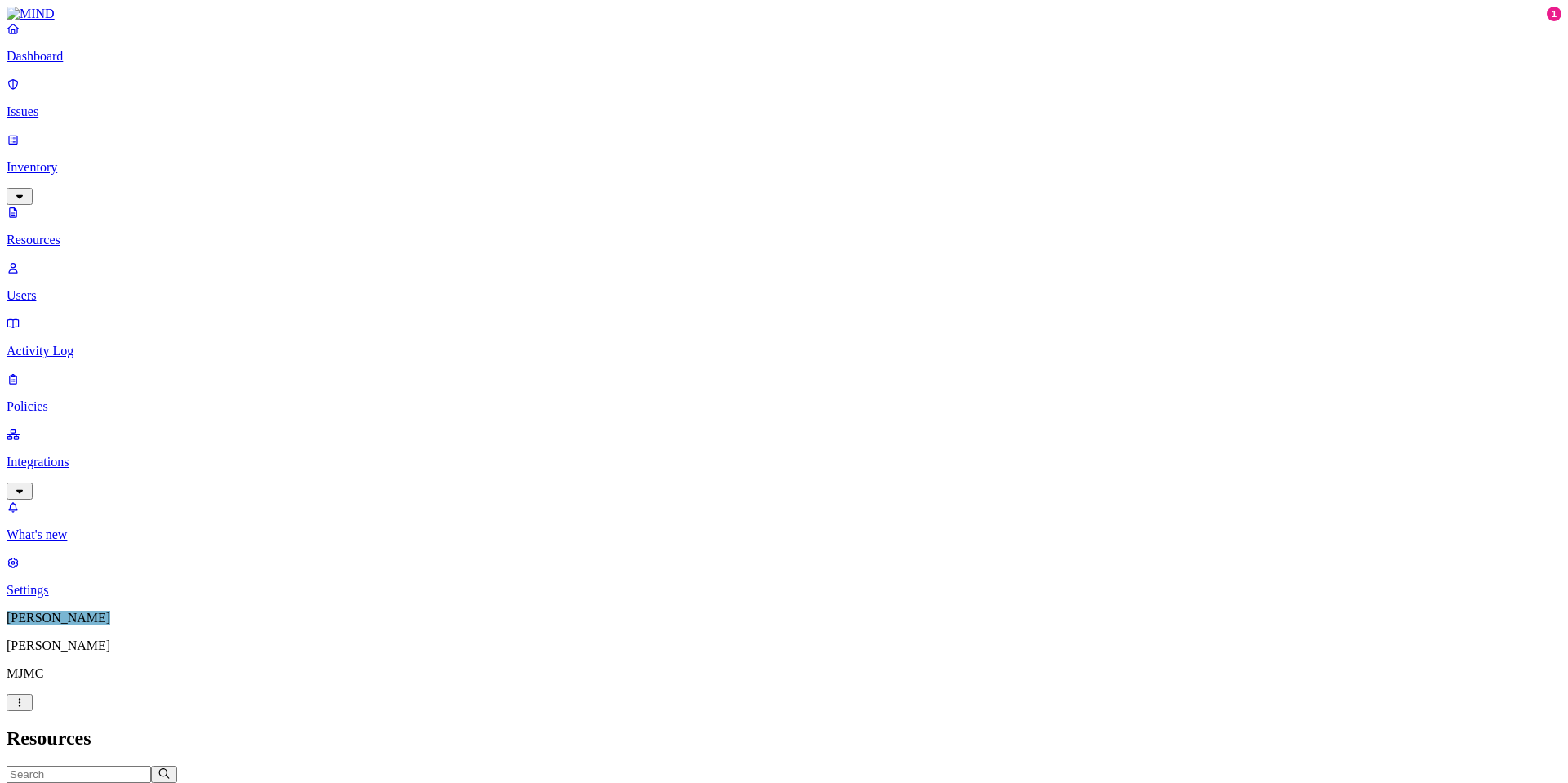
click at [153, 782] on button "File type: 7-Zip" at bounding box center [103, 792] width 98 height 17
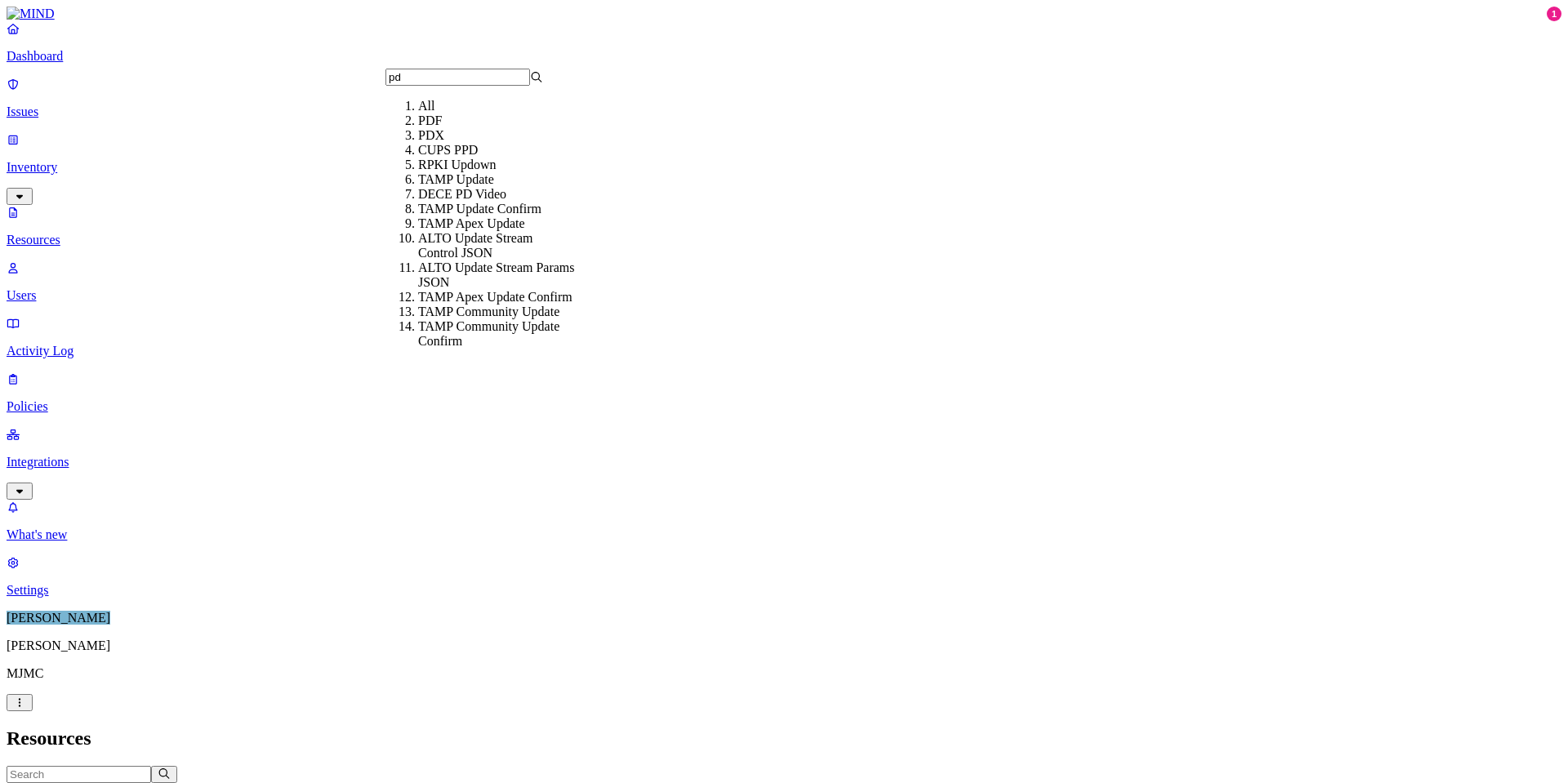
type input "pdf"
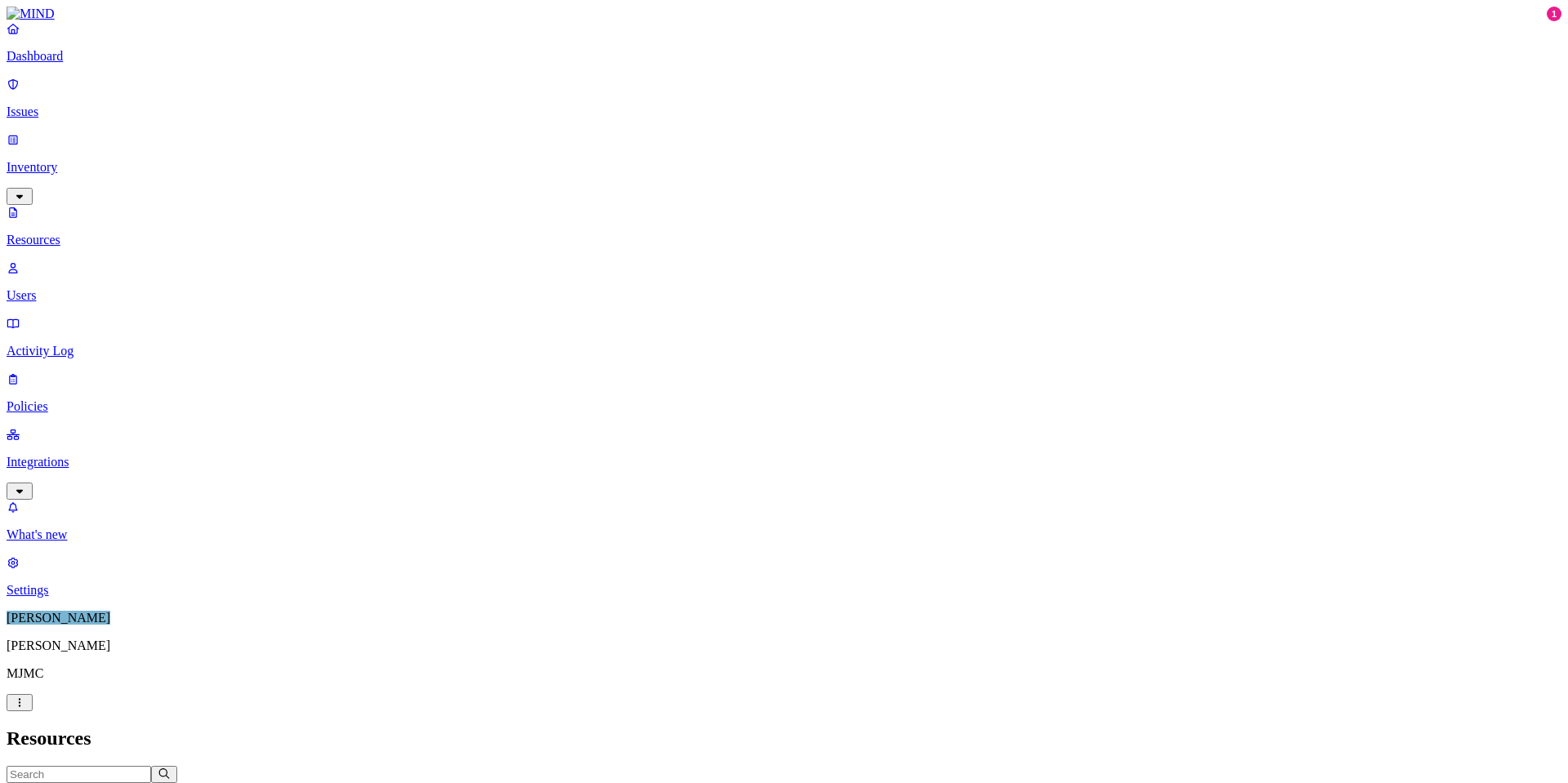
click at [102, 782] on span "File type" at bounding box center [82, 792] width 41 height 12
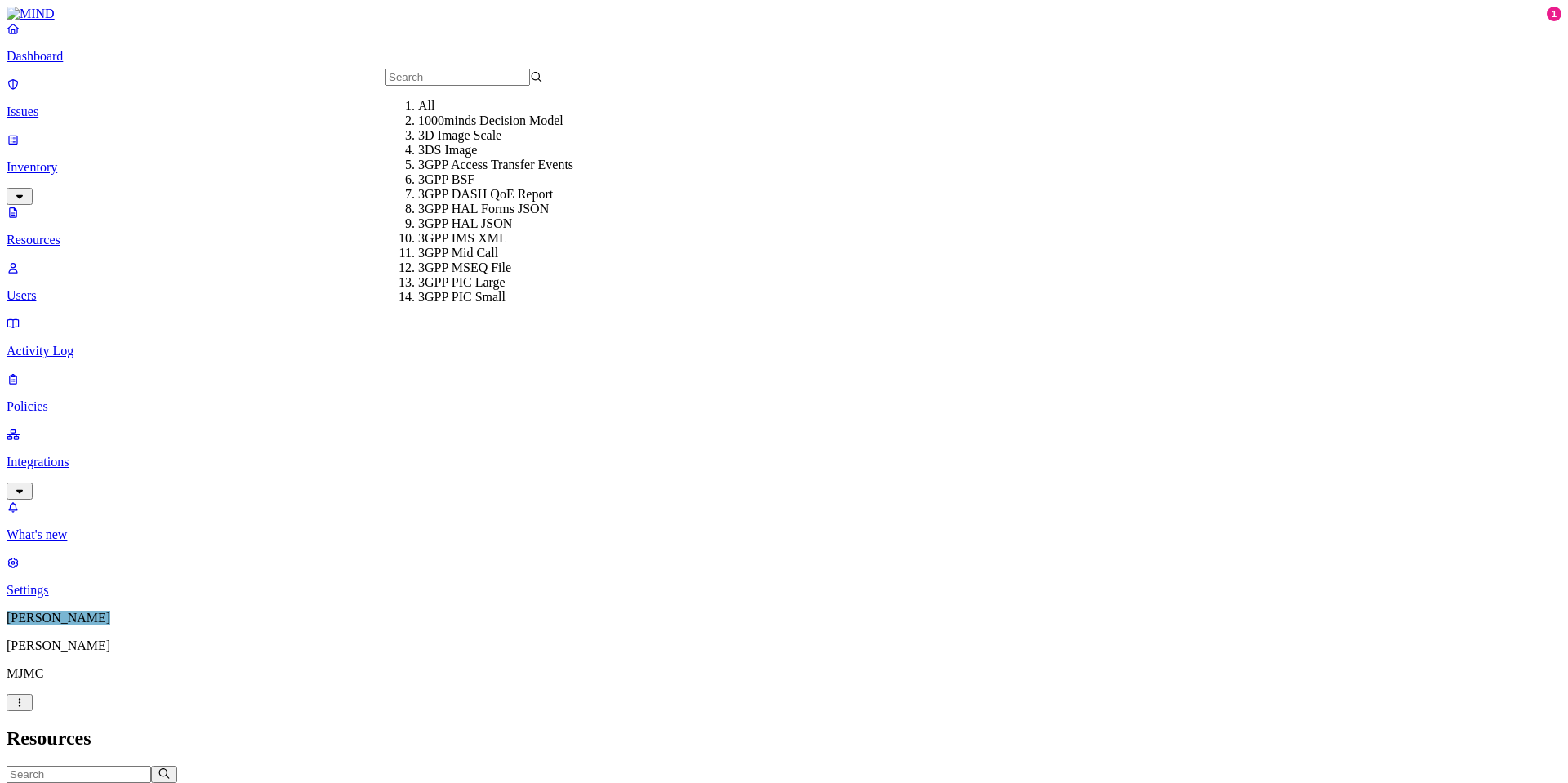
click at [430, 86] on input "text" at bounding box center [457, 77] width 144 height 17
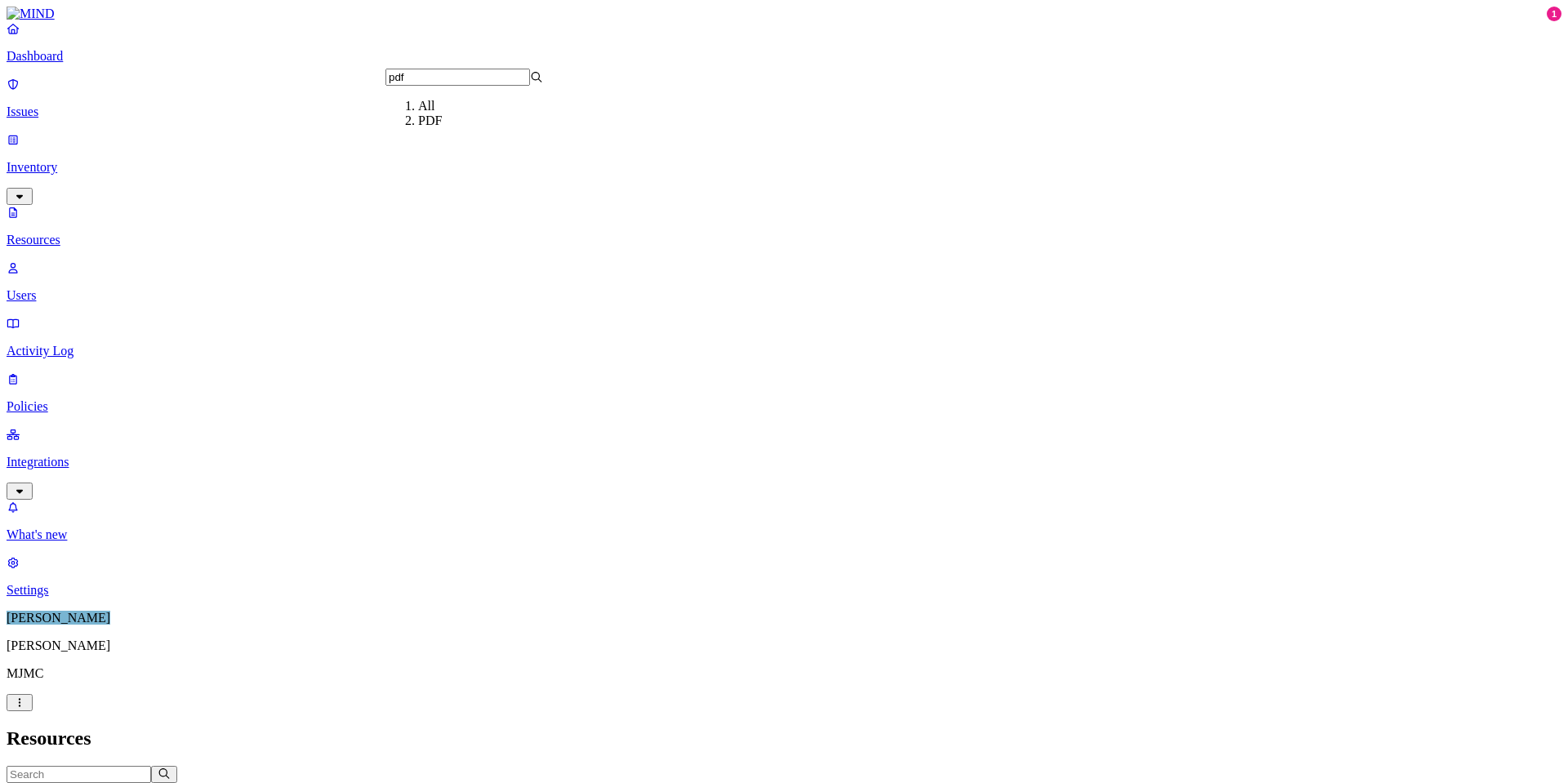
type input "pdf"
click at [418, 128] on div "PDF" at bounding box center [497, 120] width 158 height 14
click at [130, 782] on span "File type: PDF" at bounding box center [96, 792] width 68 height 12
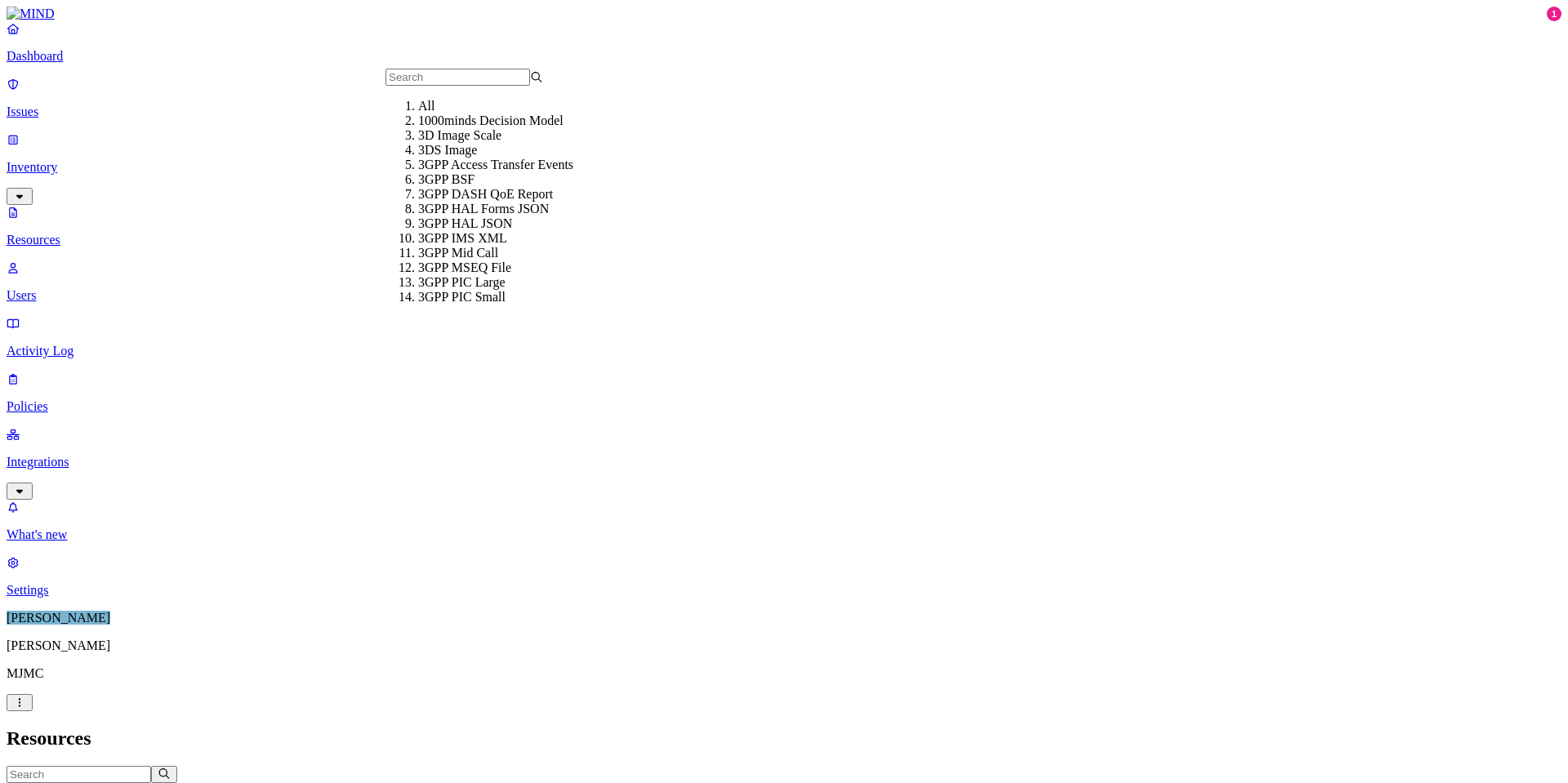
click at [418, 112] on div "All" at bounding box center [497, 106] width 158 height 14
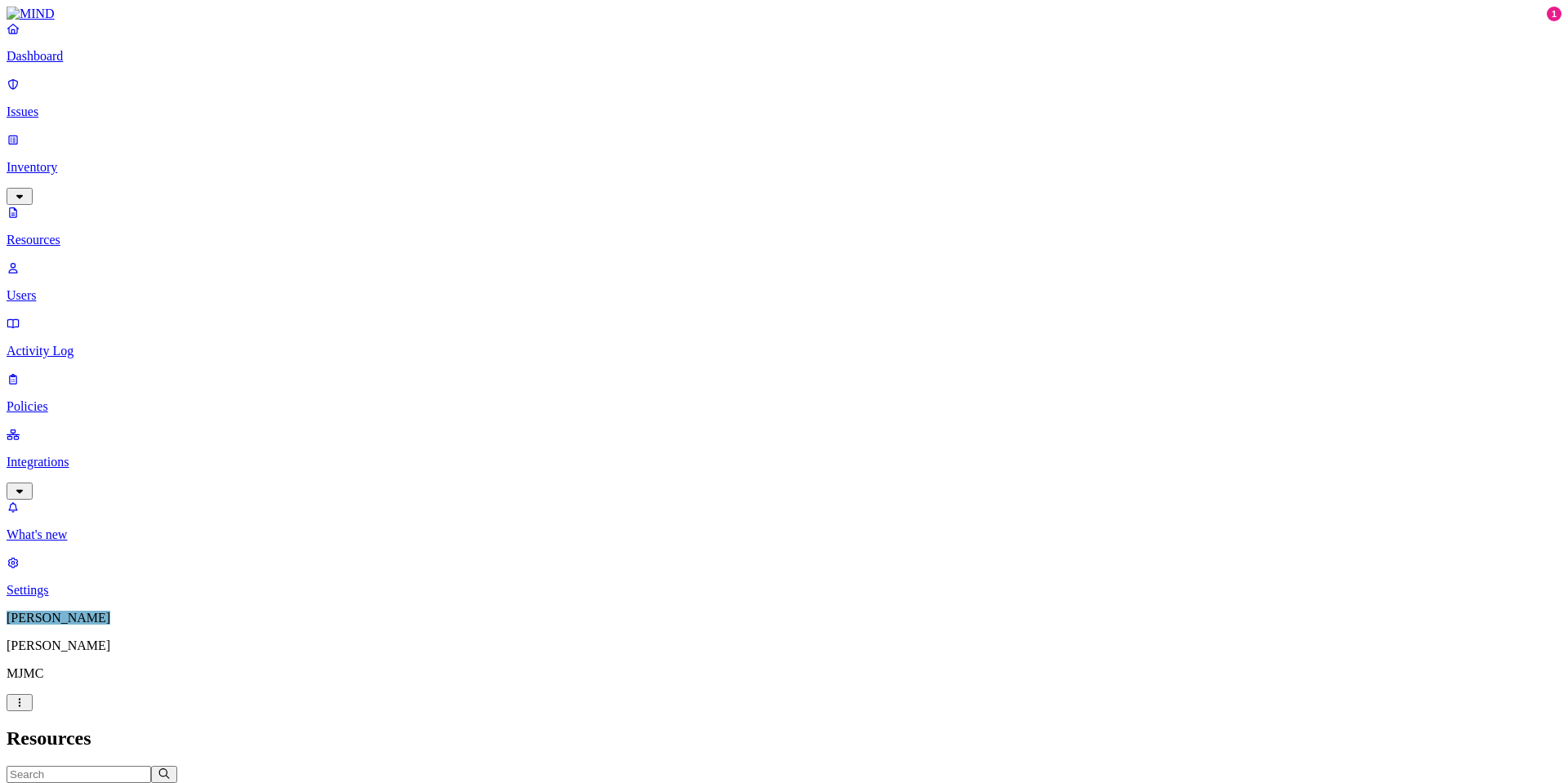
click at [35, 782] on span "Kind" at bounding box center [24, 792] width 22 height 12
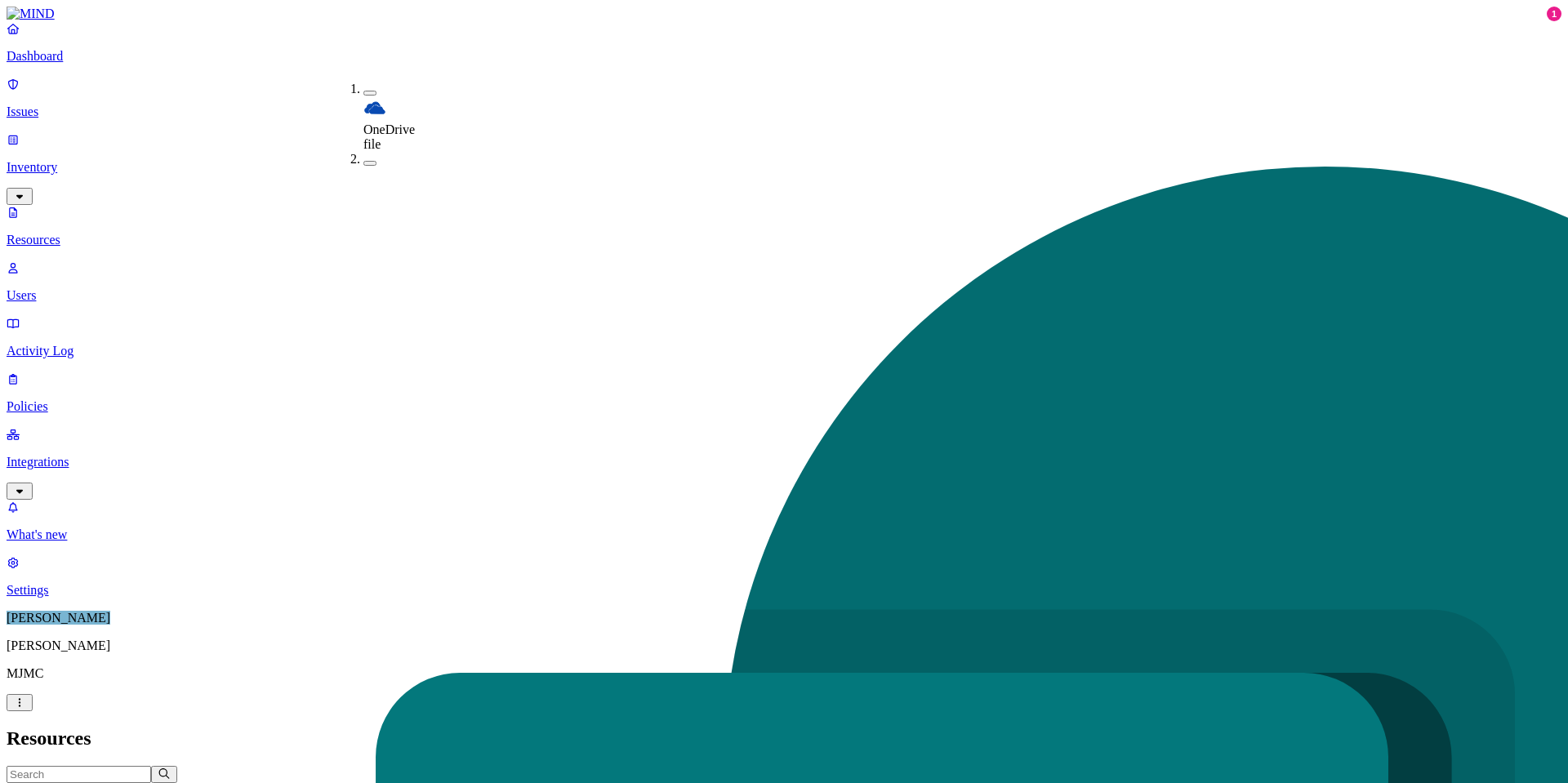
click at [363, 161] on button "button" at bounding box center [369, 164] width 13 height 5
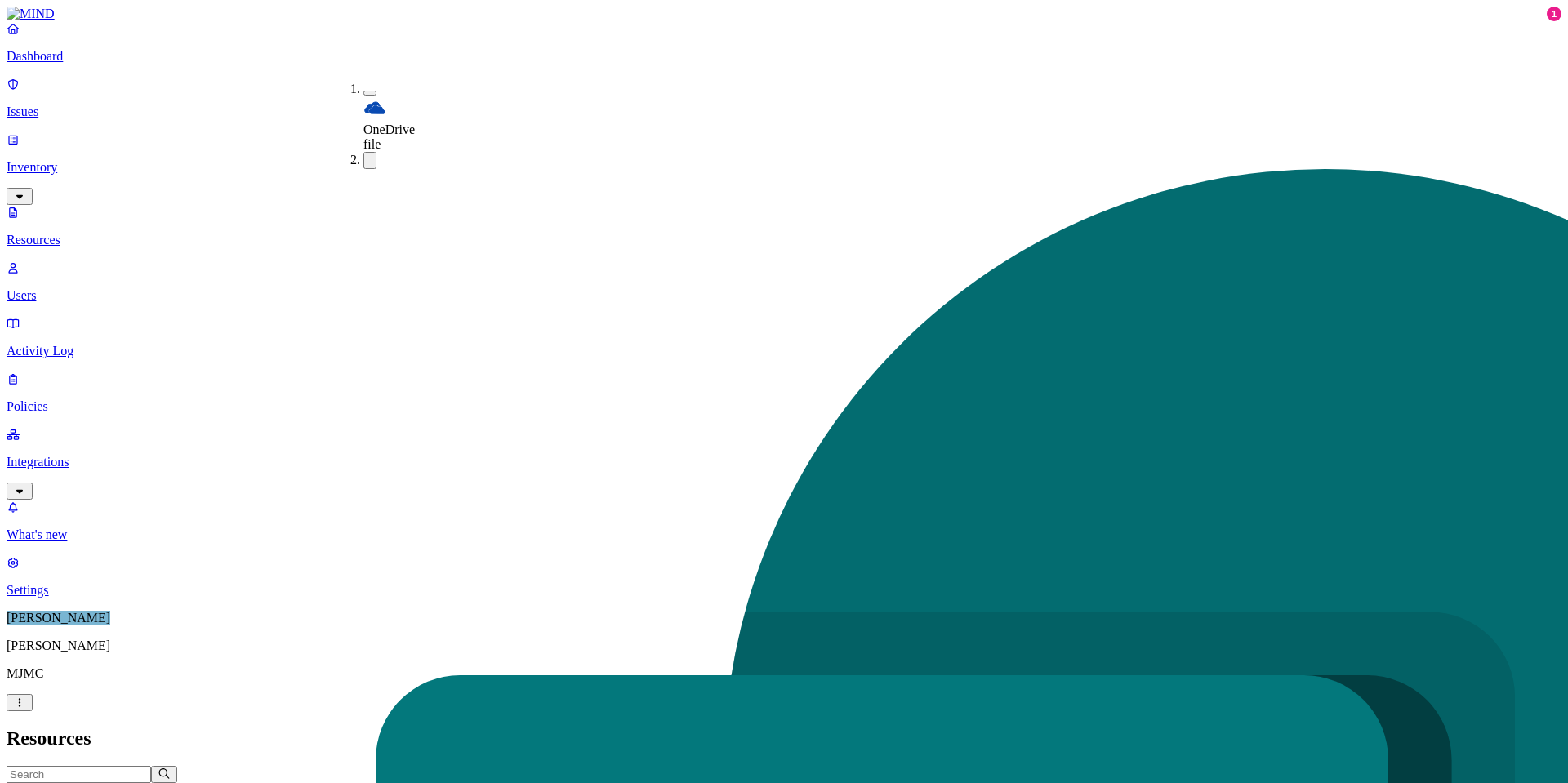
click at [363, 90] on button "button" at bounding box center [369, 93] width 13 height 5
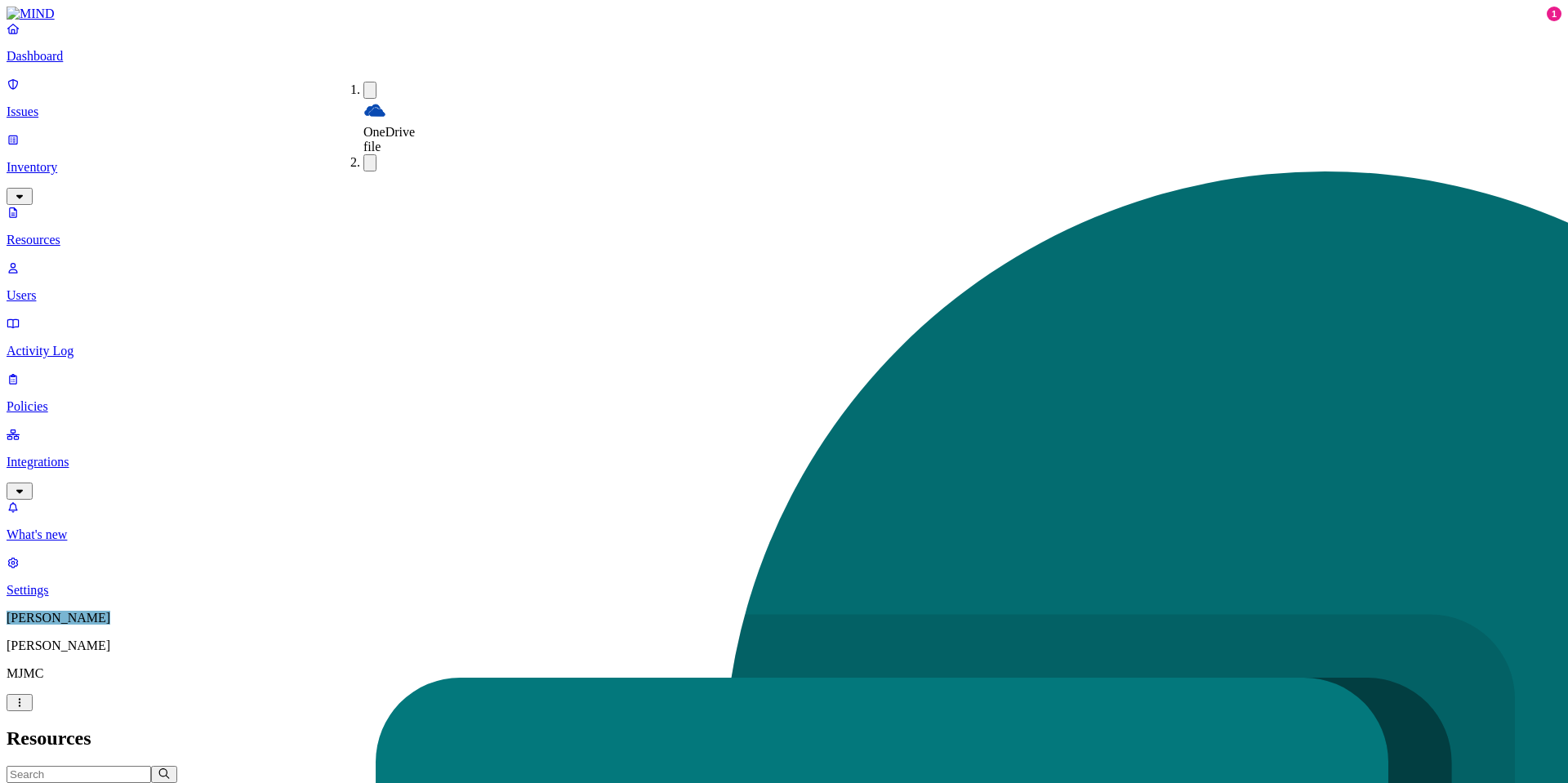
click at [363, 154] on button "button" at bounding box center [369, 163] width 13 height 17
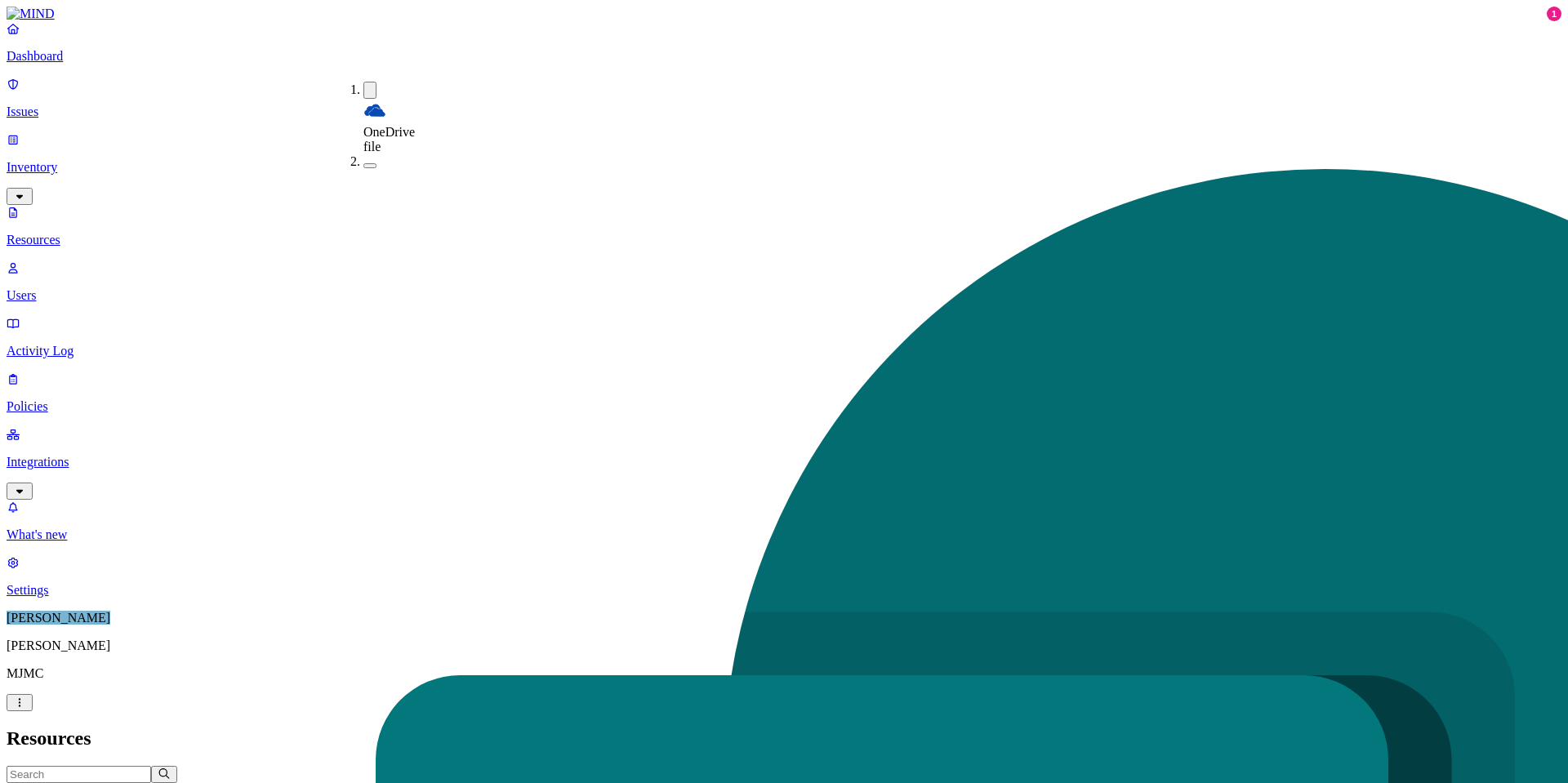
click at [1130, 728] on h2 "Resources" at bounding box center [784, 739] width 1554 height 22
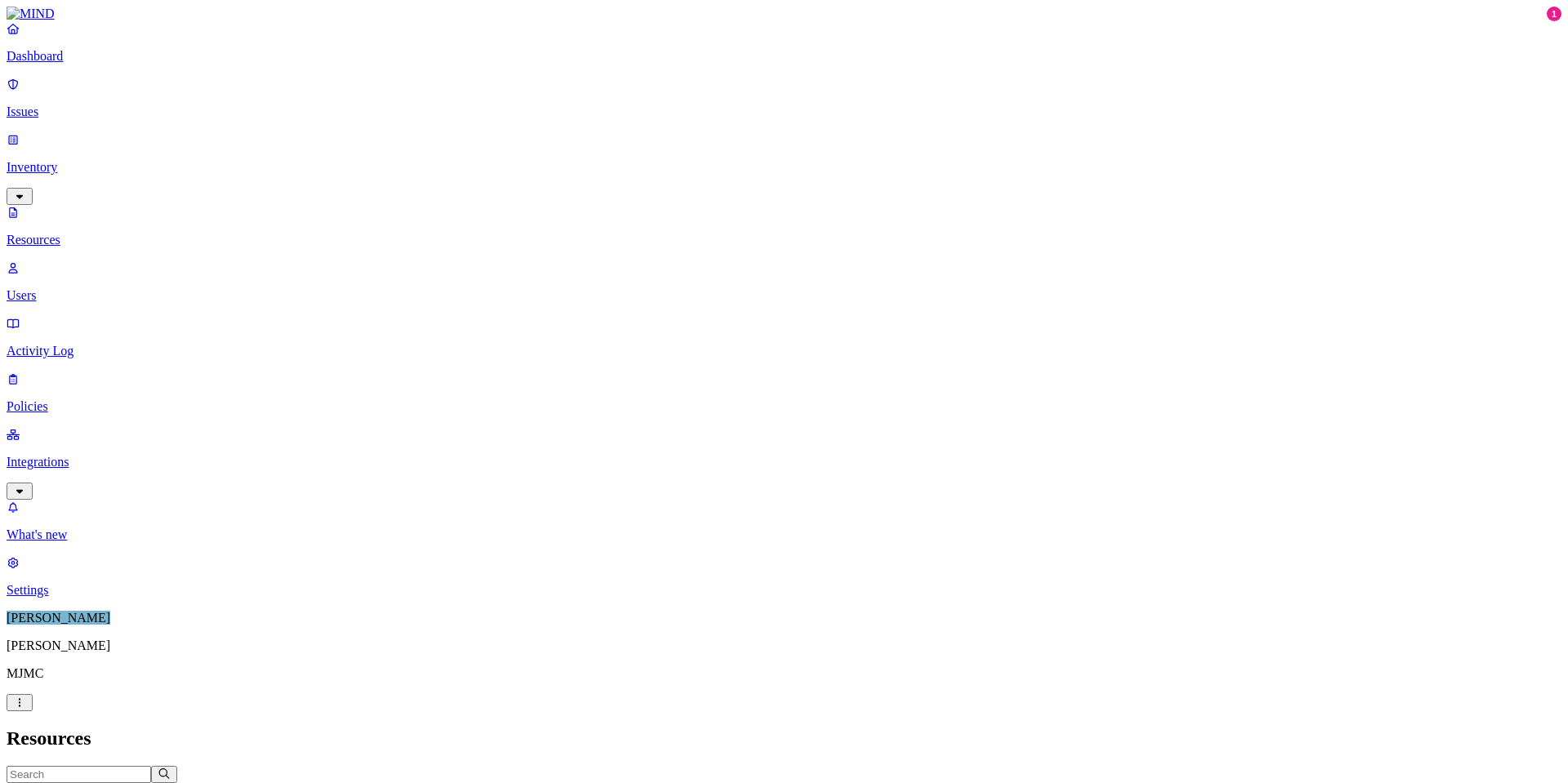
click at [117, 782] on icon "button" at bounding box center [110, 791] width 13 height 10
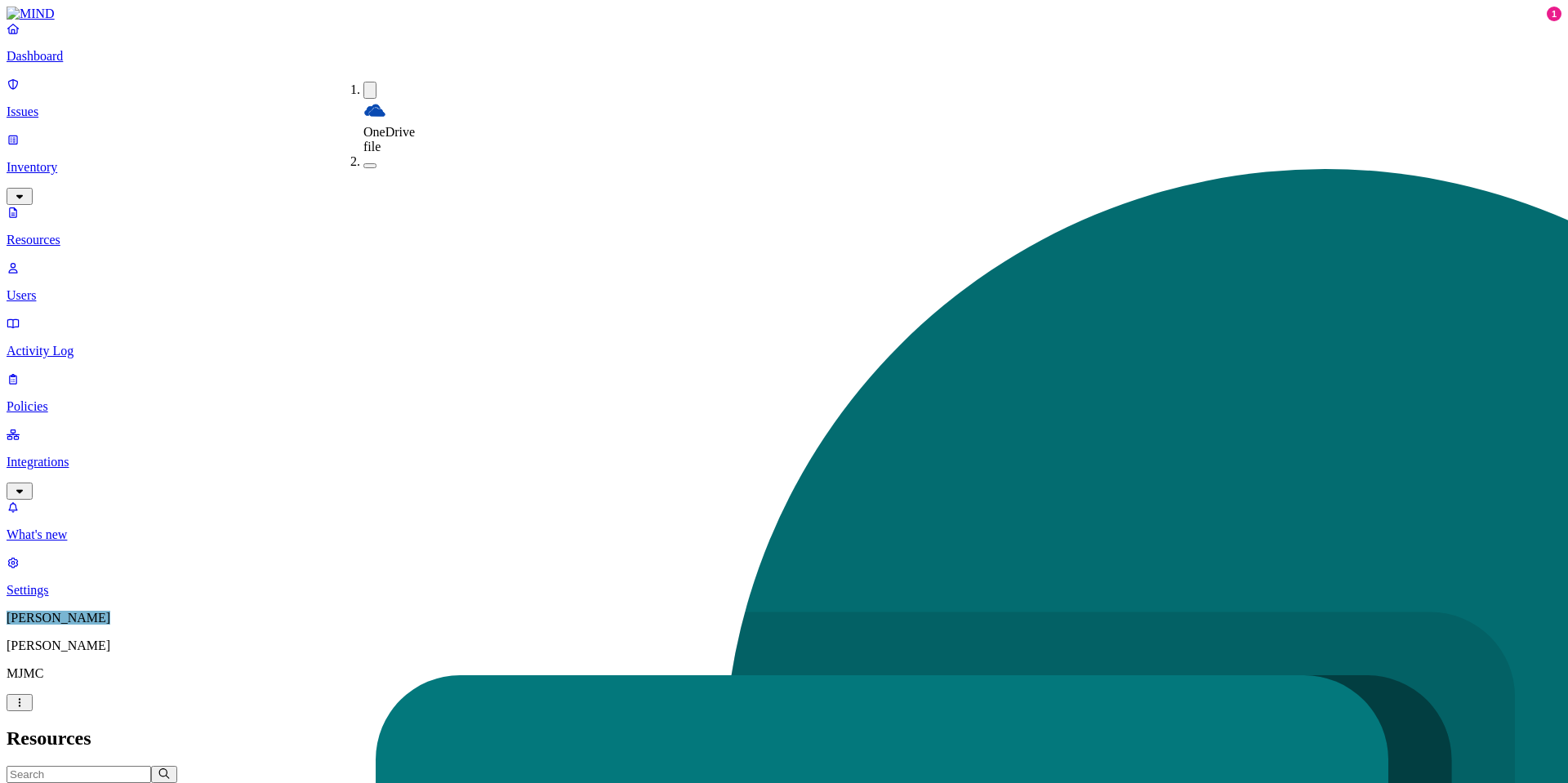
click at [363, 86] on button "button" at bounding box center [369, 90] width 13 height 17
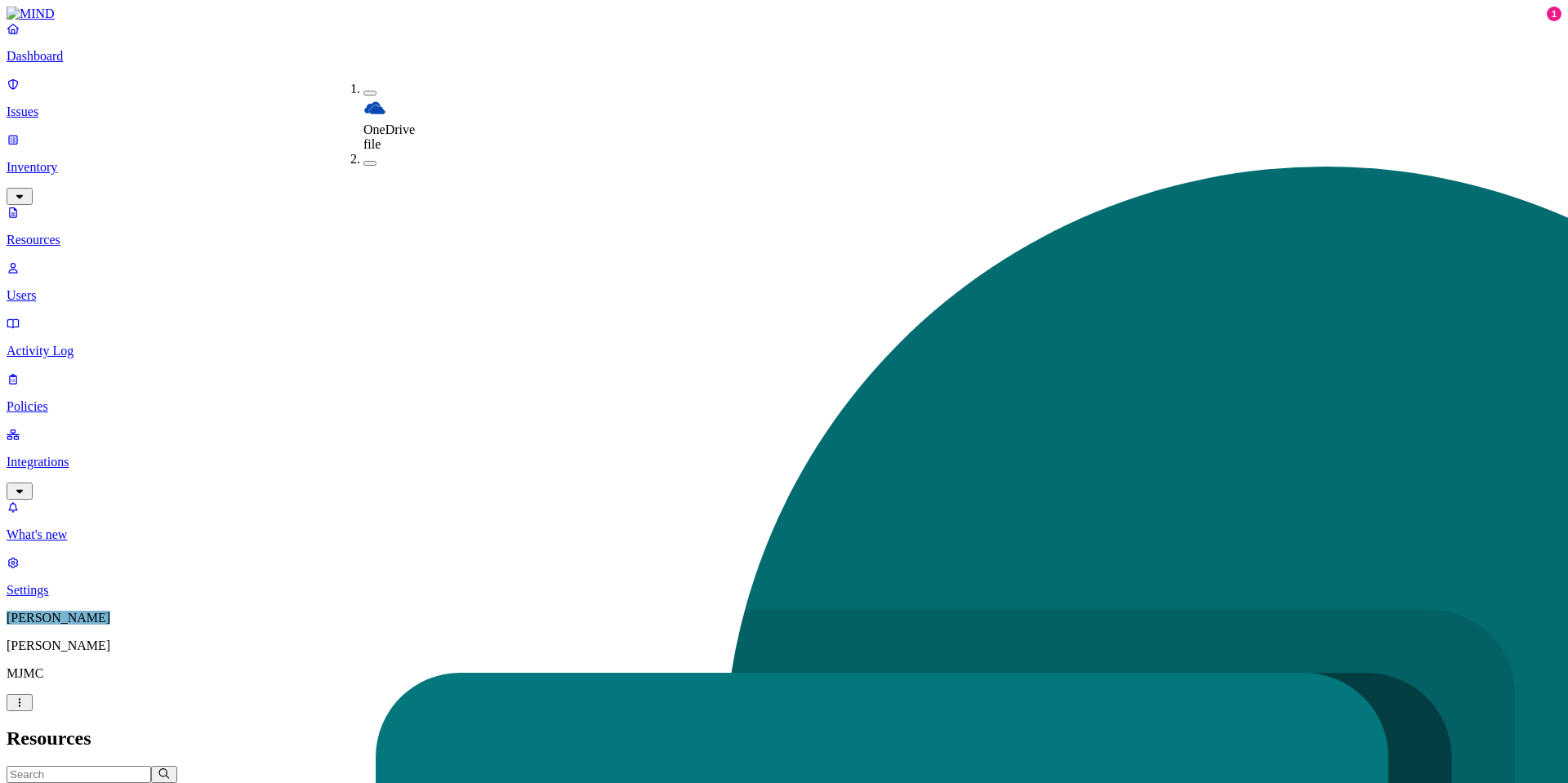
click at [206, 782] on icon "button" at bounding box center [199, 791] width 13 height 10
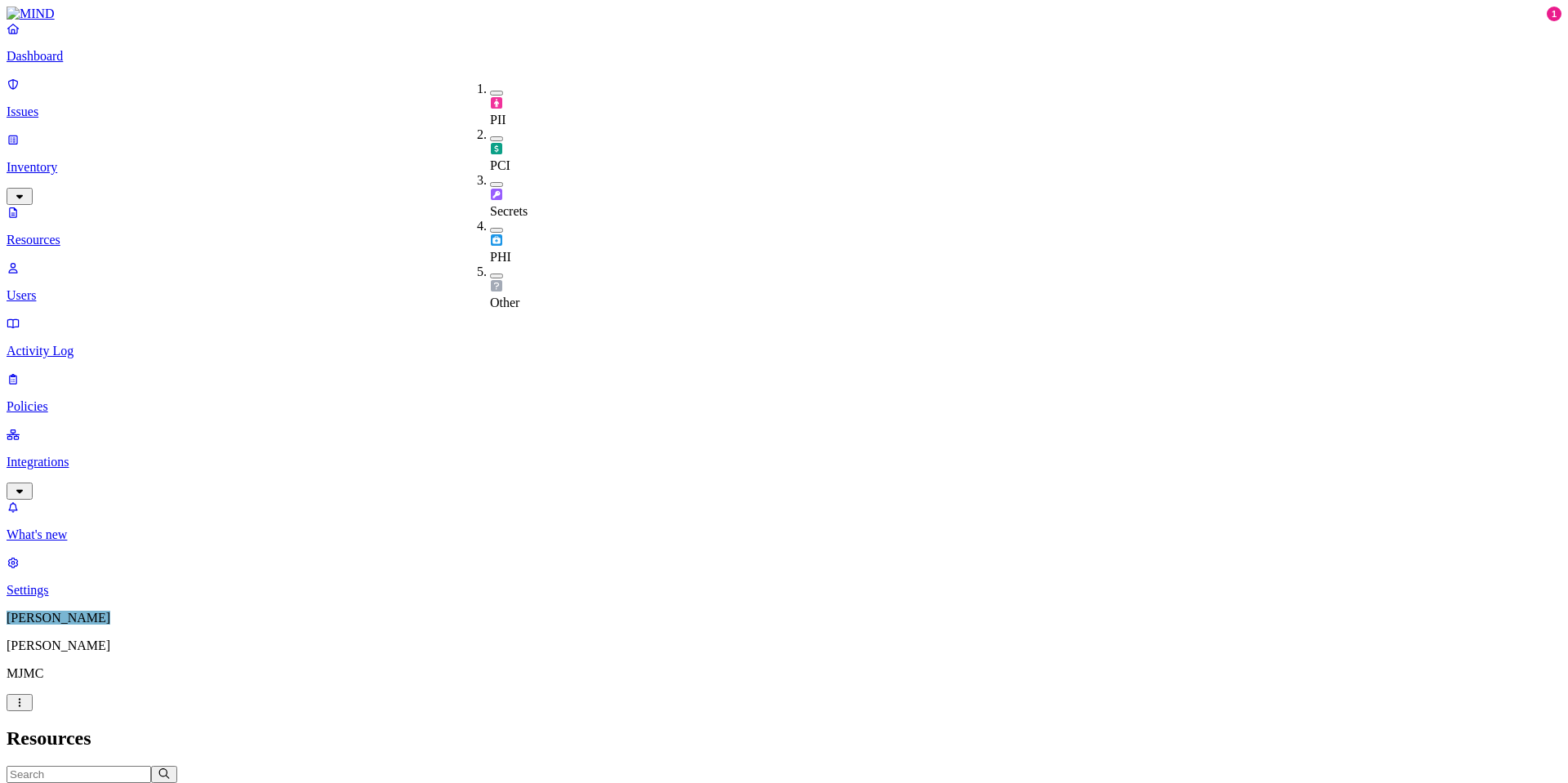
click at [490, 90] on button "button" at bounding box center [496, 93] width 13 height 5
click at [490, 89] on button "button" at bounding box center [496, 90] width 13 height 17
click at [1139, 728] on div "Resources" at bounding box center [784, 739] width 1554 height 22
